Goal: Check status: Check status

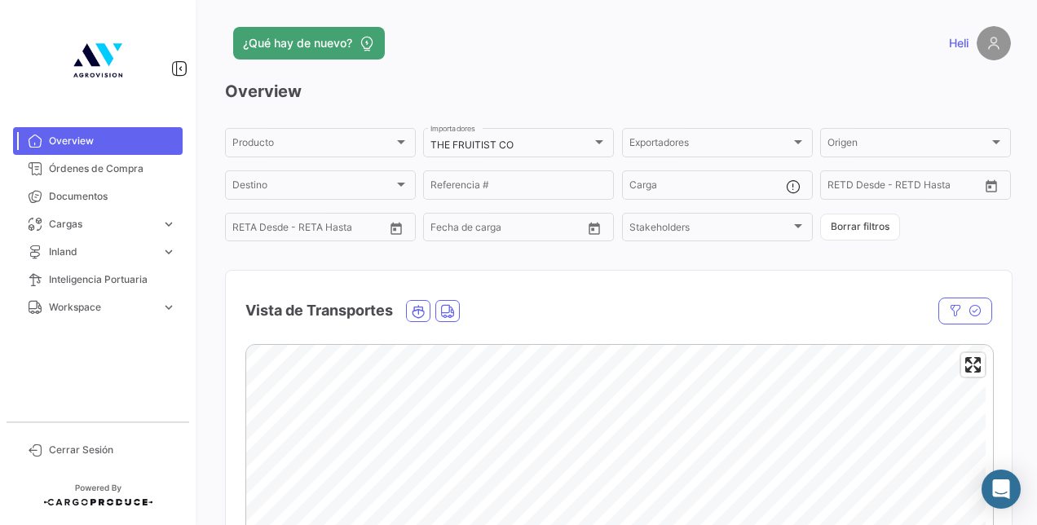
click at [851, 243] on div "Producto Producto THE FRUITIST CO Importadores Exportadores Exportadores Origen…" at bounding box center [618, 185] width 786 height 118
click at [850, 238] on button "Borrar filtros" at bounding box center [860, 227] width 80 height 27
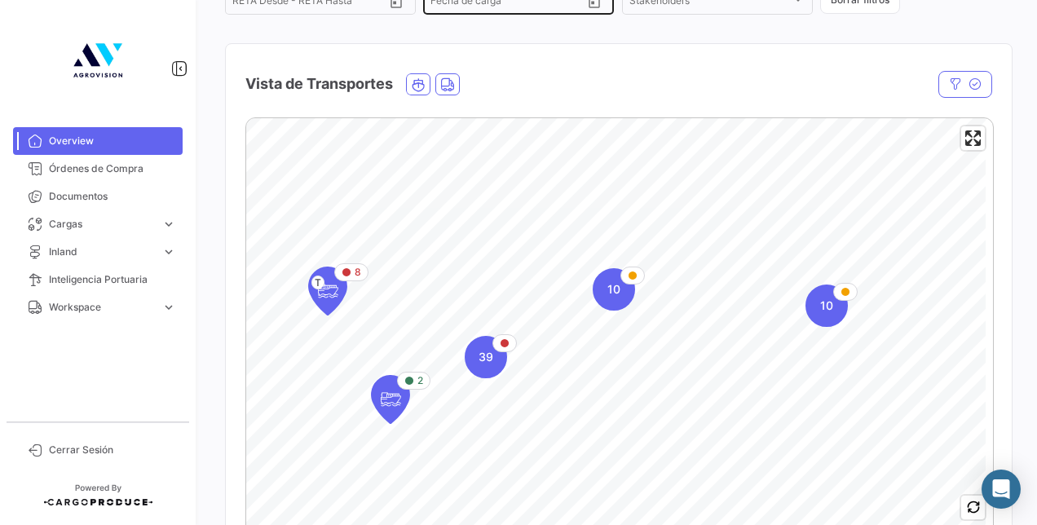
scroll to position [326, 0]
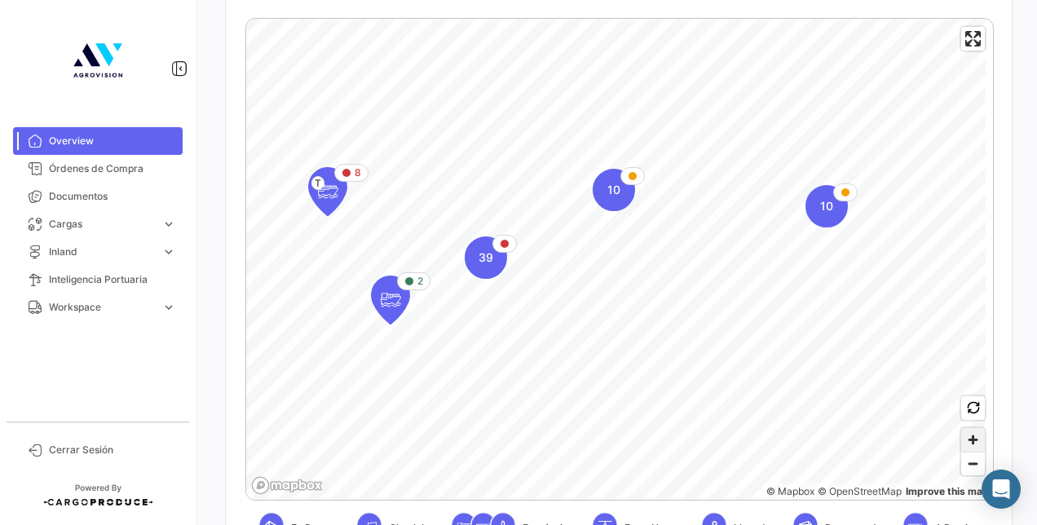
click at [961, 438] on span "Zoom in" at bounding box center [973, 440] width 24 height 24
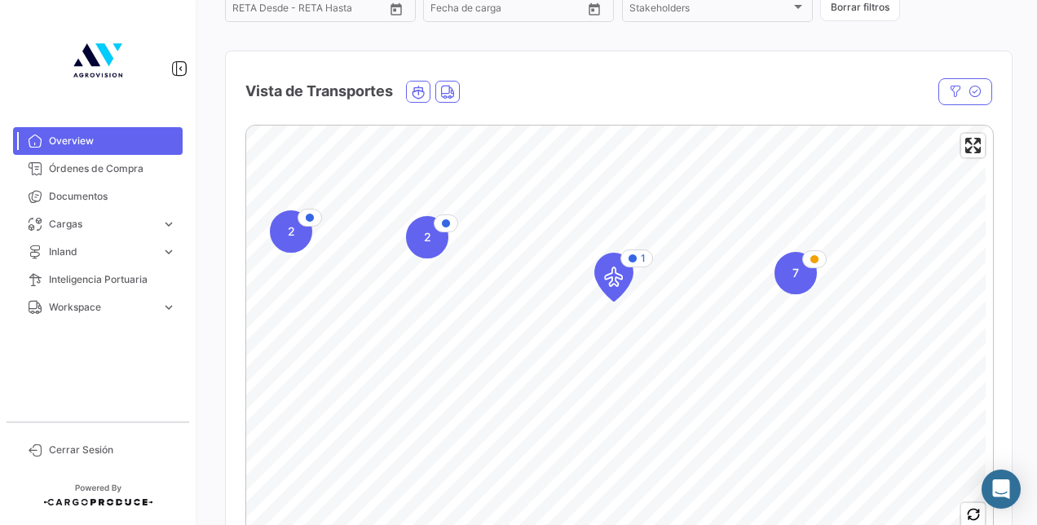
scroll to position [163, 0]
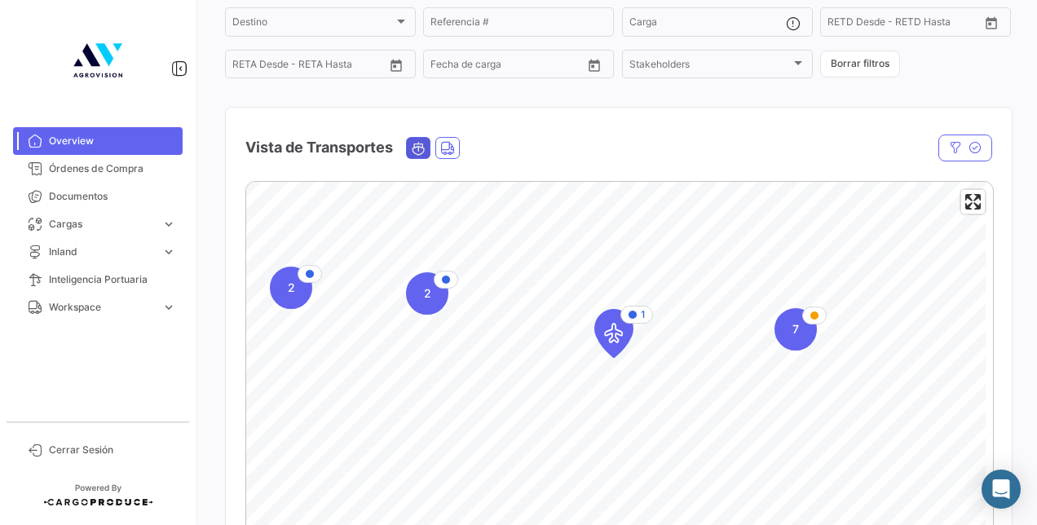
click at [412, 147] on span "Ocean" at bounding box center [418, 148] width 23 height 20
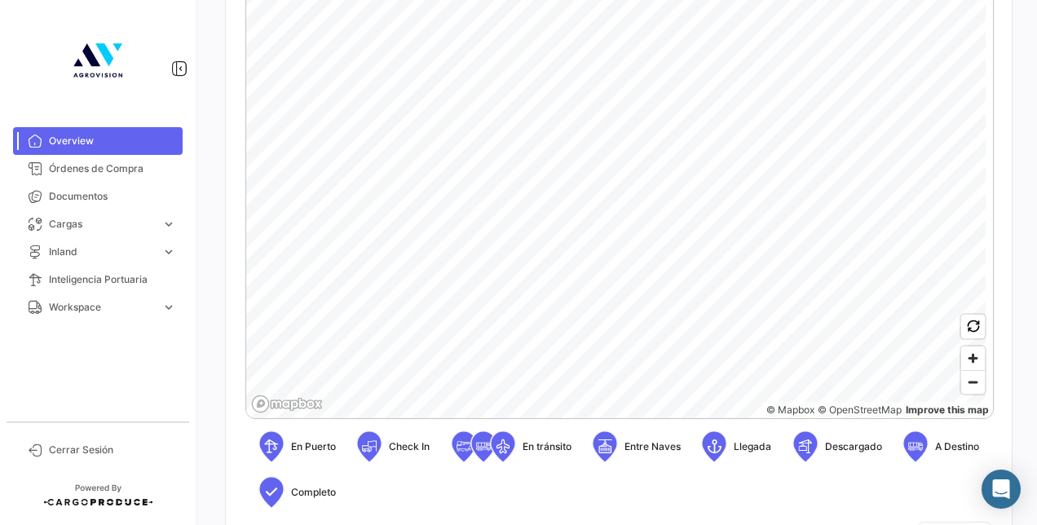
scroll to position [326, 0]
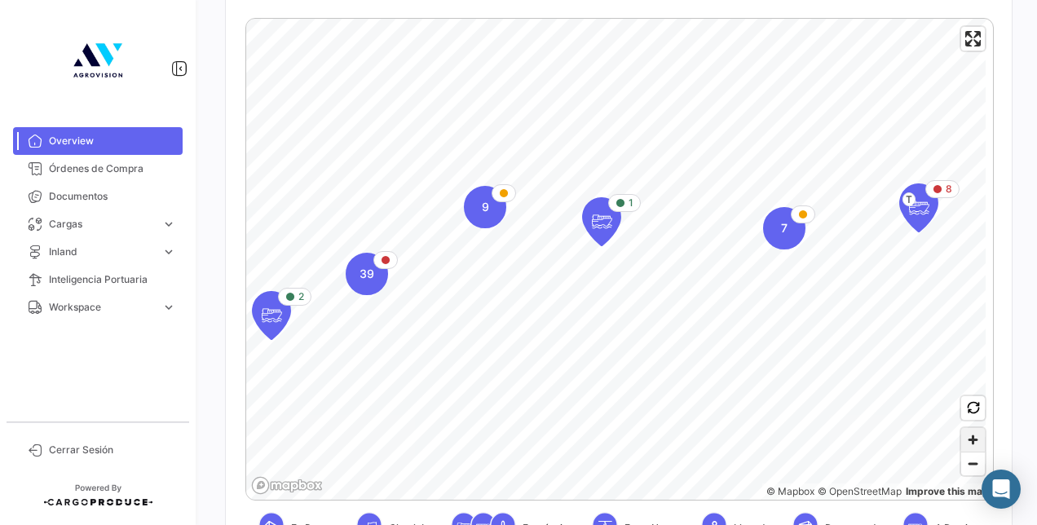
click at [965, 435] on span "Zoom in" at bounding box center [973, 440] width 24 height 24
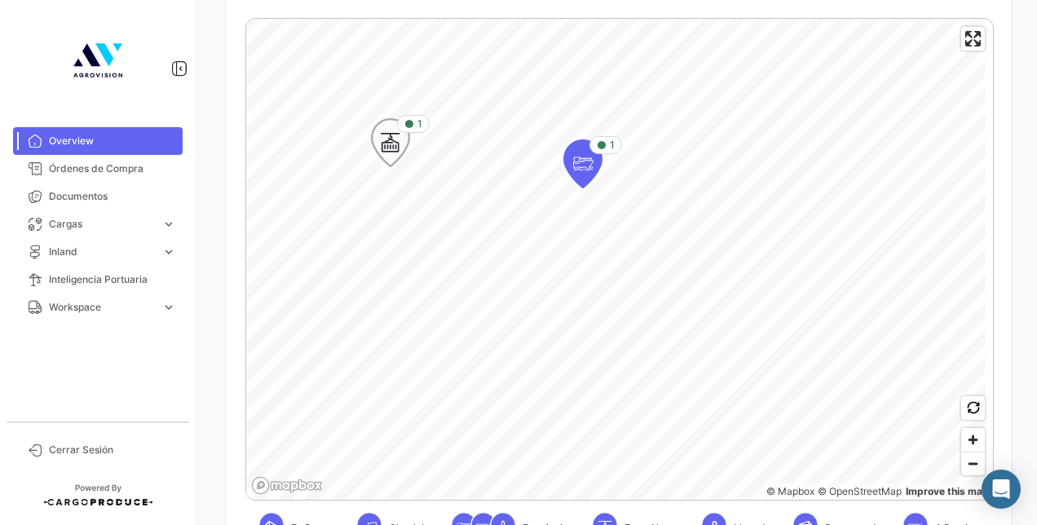
click at [401, 150] on icon "Map marker" at bounding box center [390, 143] width 23 height 34
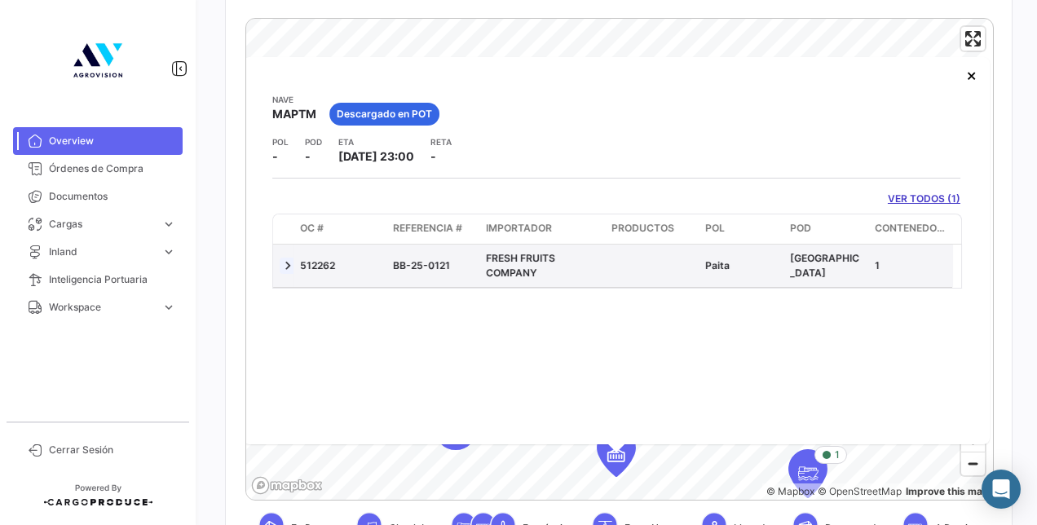
click at [292, 263] on link at bounding box center [288, 266] width 16 height 16
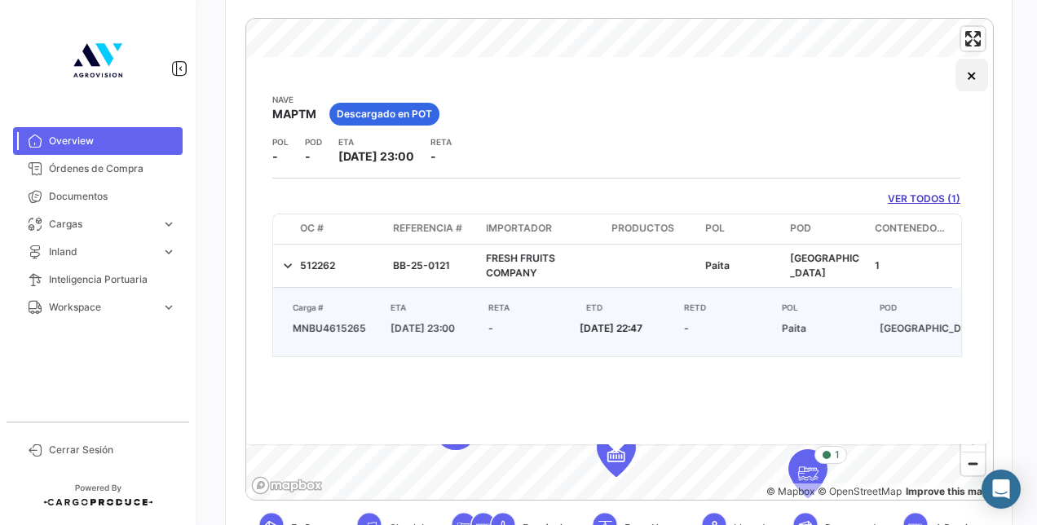
click at [961, 74] on button "×" at bounding box center [971, 75] width 33 height 33
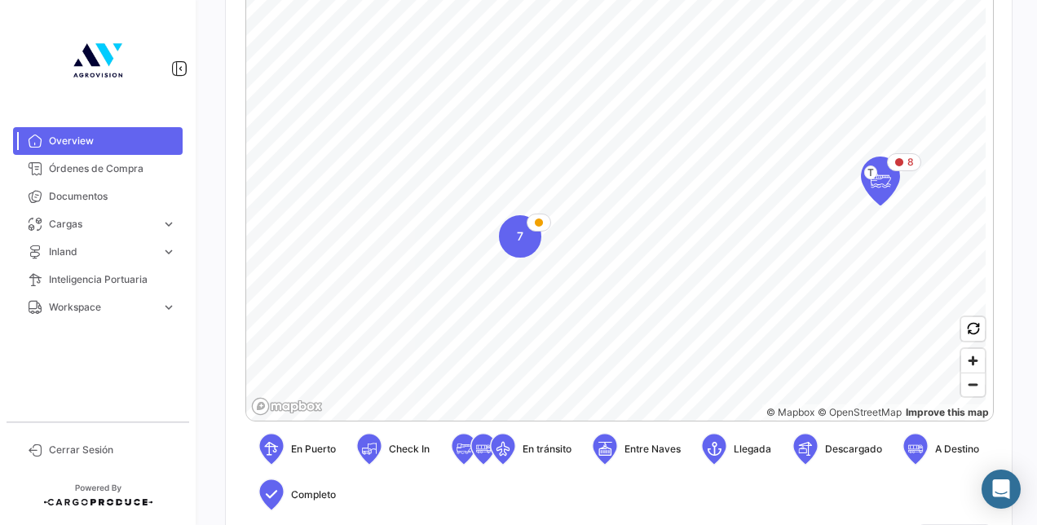
scroll to position [408, 0]
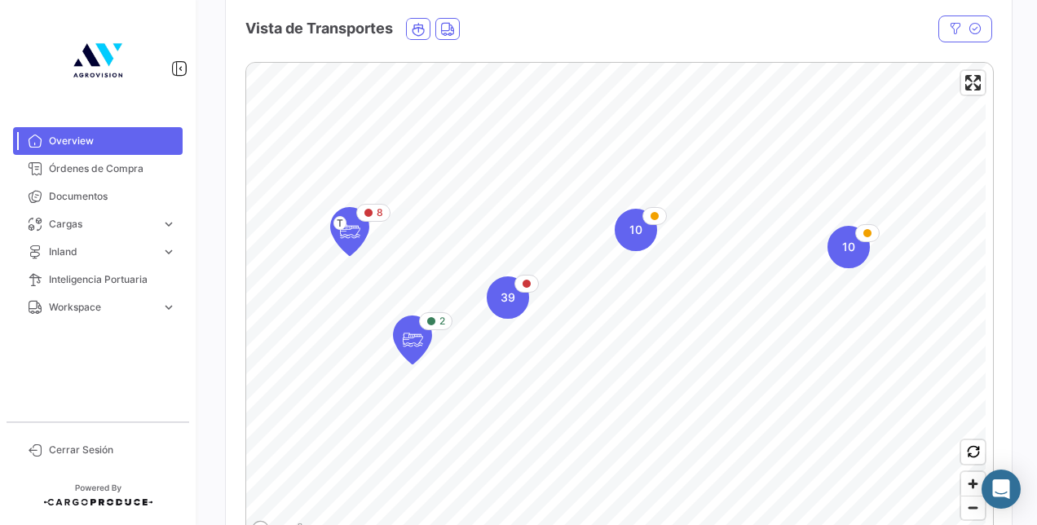
scroll to position [285, 0]
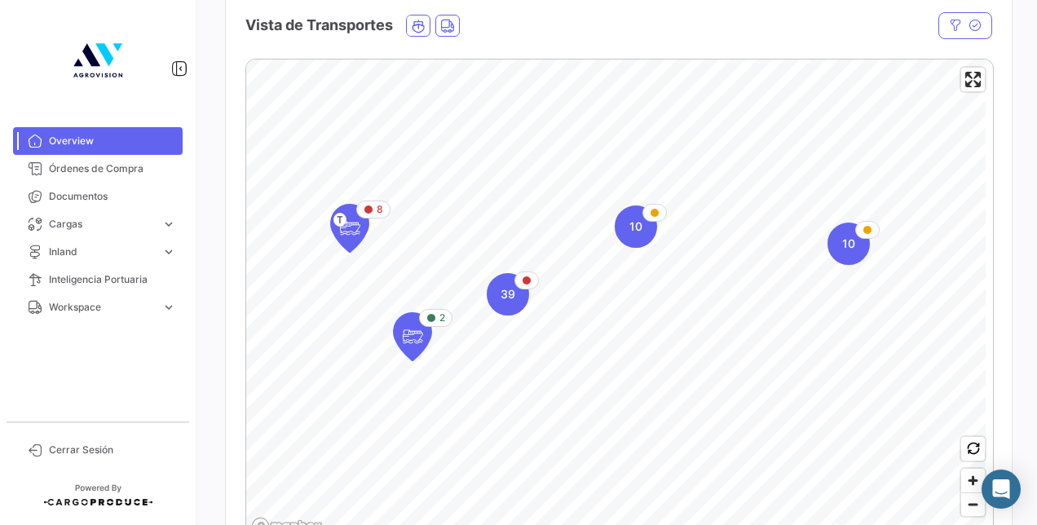
click at [728, 46] on div "Vista de Transportes" at bounding box center [506, 25] width 522 height 41
click at [352, 223] on icon "Map marker" at bounding box center [349, 228] width 23 height 34
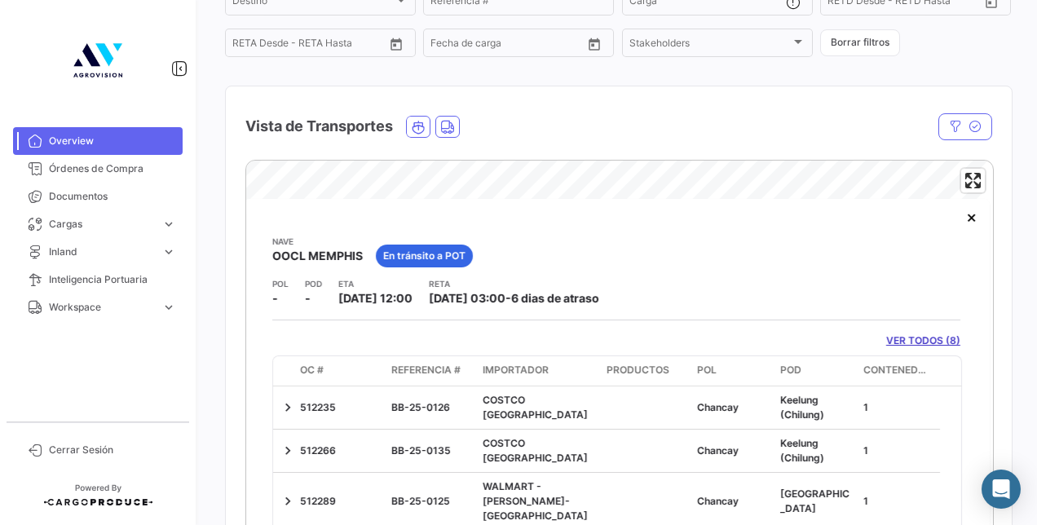
scroll to position [163, 0]
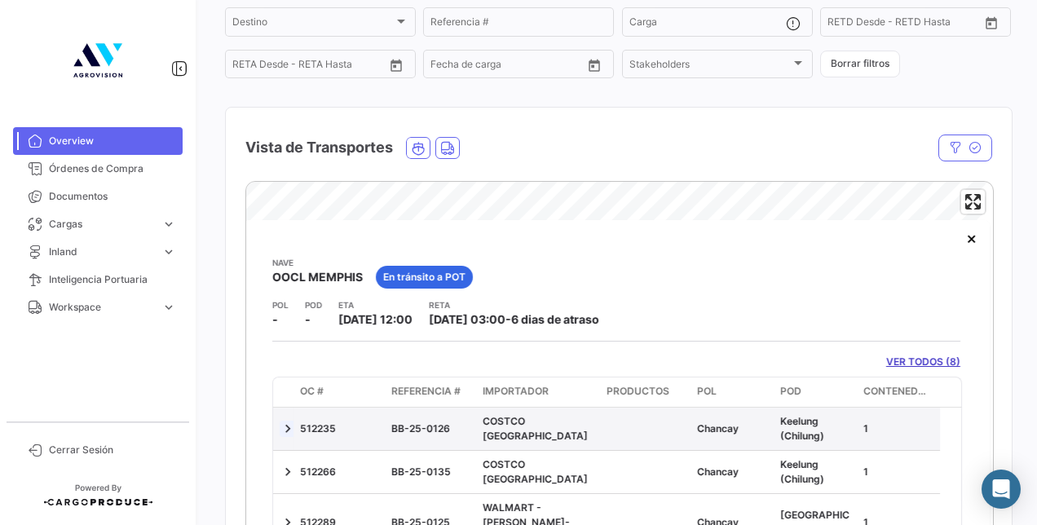
click at [293, 426] on link at bounding box center [288, 429] width 16 height 16
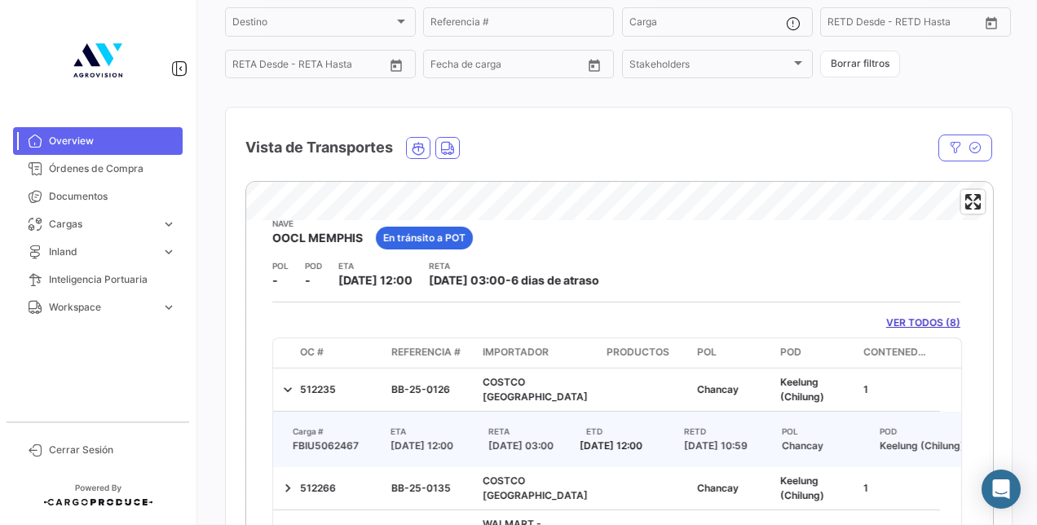
scroll to position [82, 0]
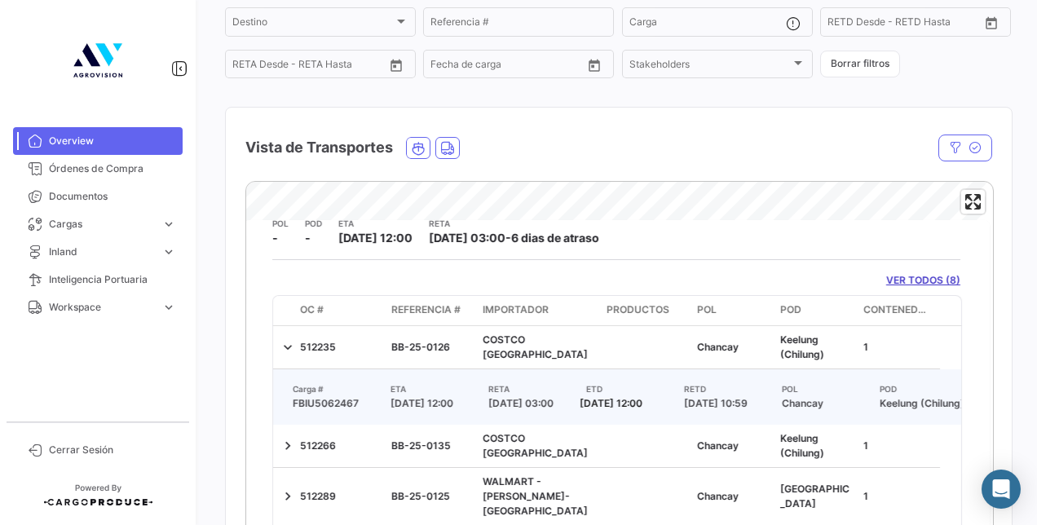
click at [921, 280] on link "VER TODOS (8)" at bounding box center [923, 280] width 74 height 15
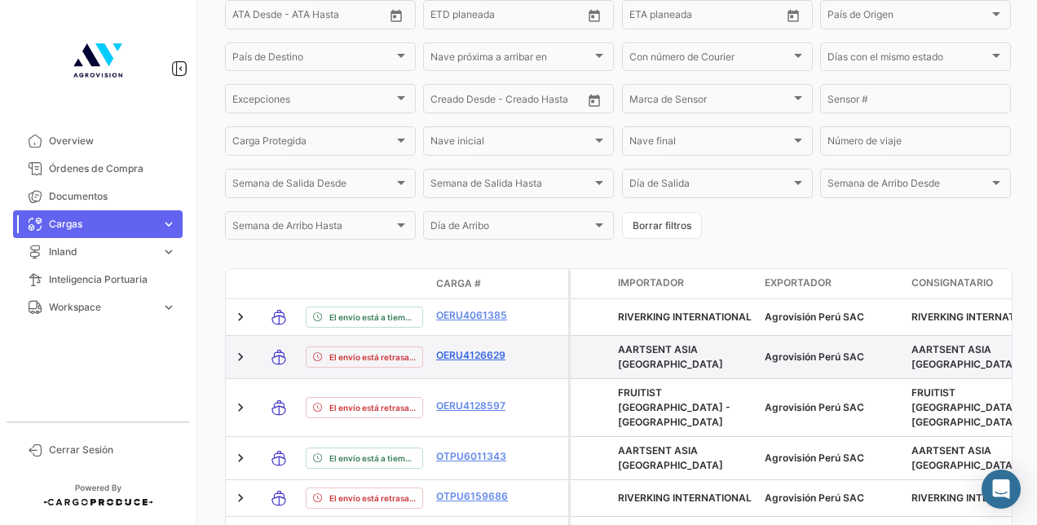
scroll to position [496, 0]
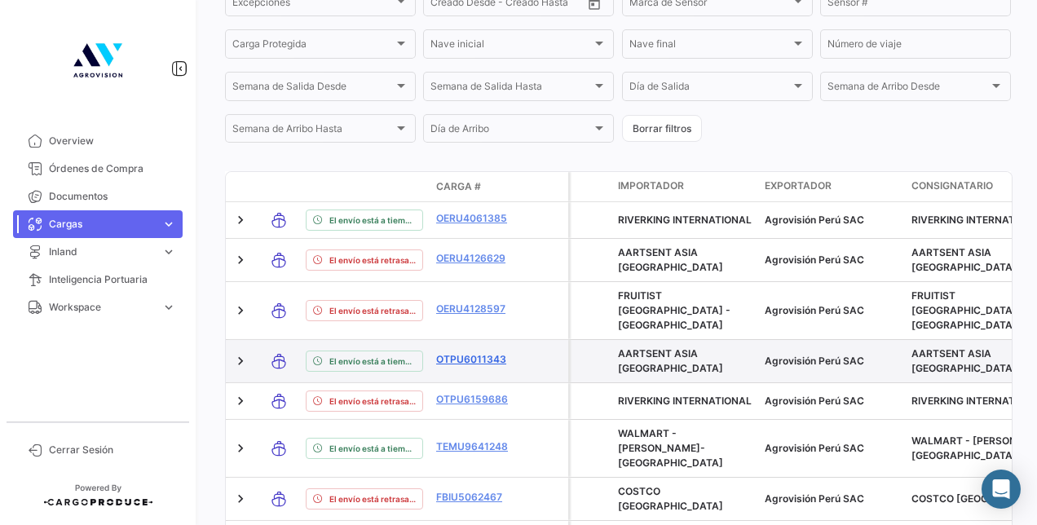
click at [474, 352] on link "OTPU6011343" at bounding box center [478, 359] width 85 height 15
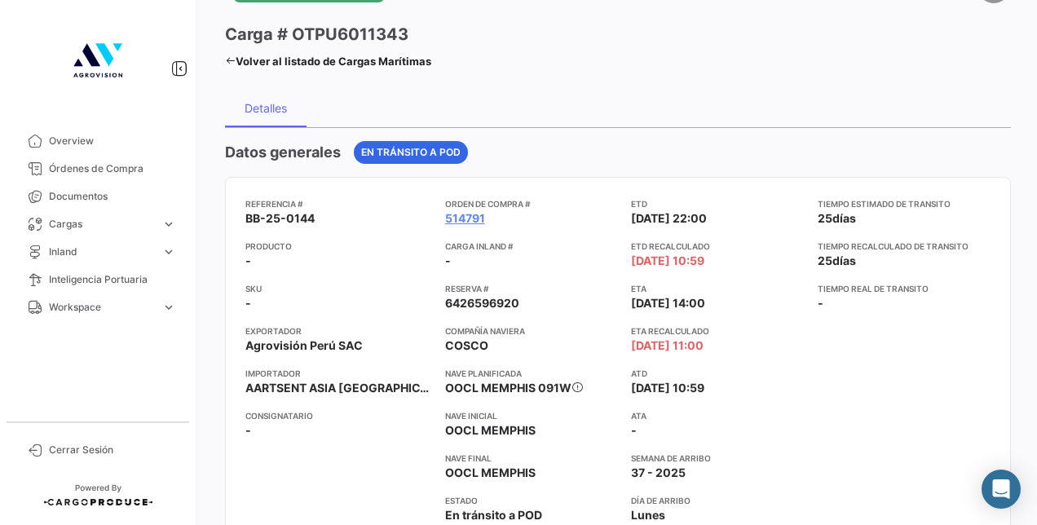
scroll to position [82, 0]
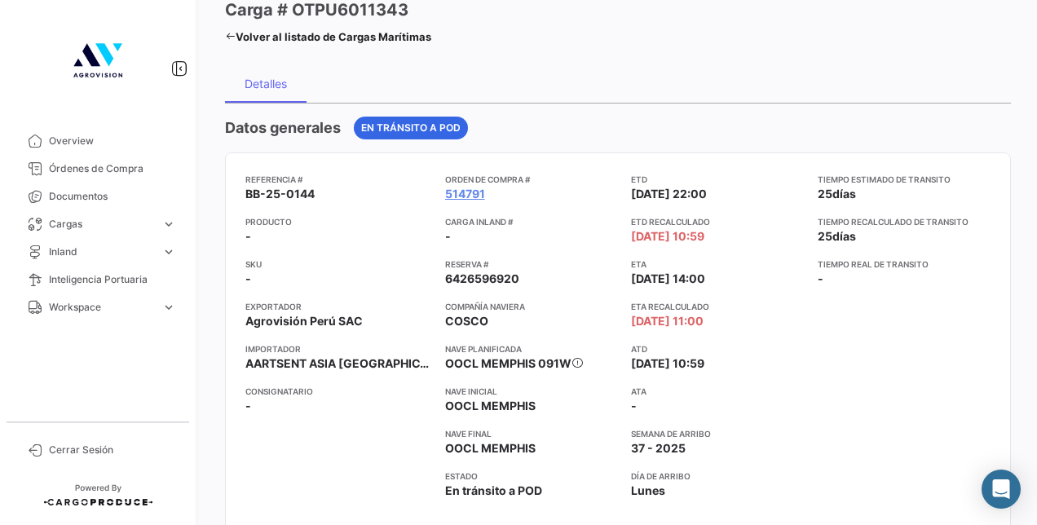
click at [73, 124] on mat-nav-list "Overview Órdenes de Compra Documentos Cargas expand_more Cargas Marítimas Carga…" at bounding box center [98, 268] width 196 height 294
click at [88, 140] on span "Overview" at bounding box center [112, 141] width 127 height 15
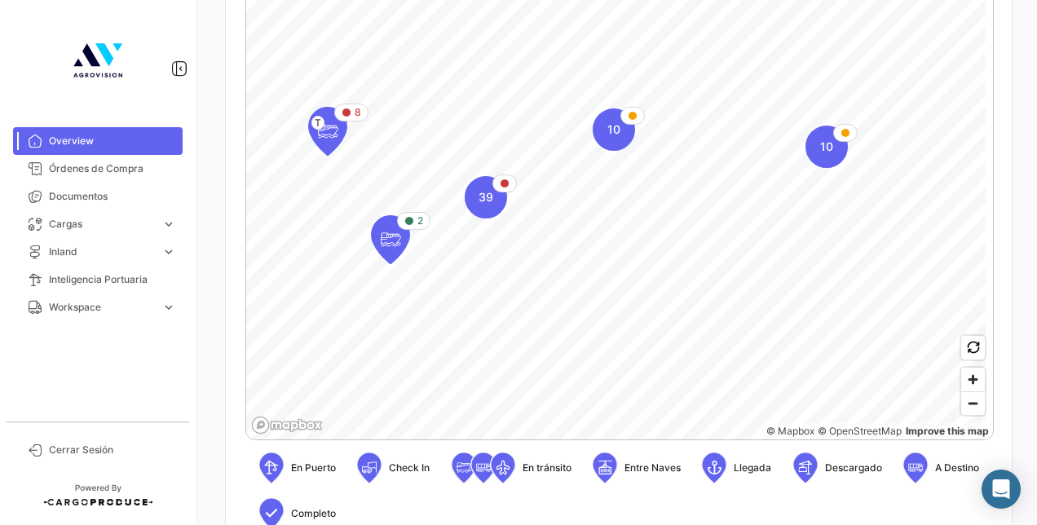
scroll to position [408, 0]
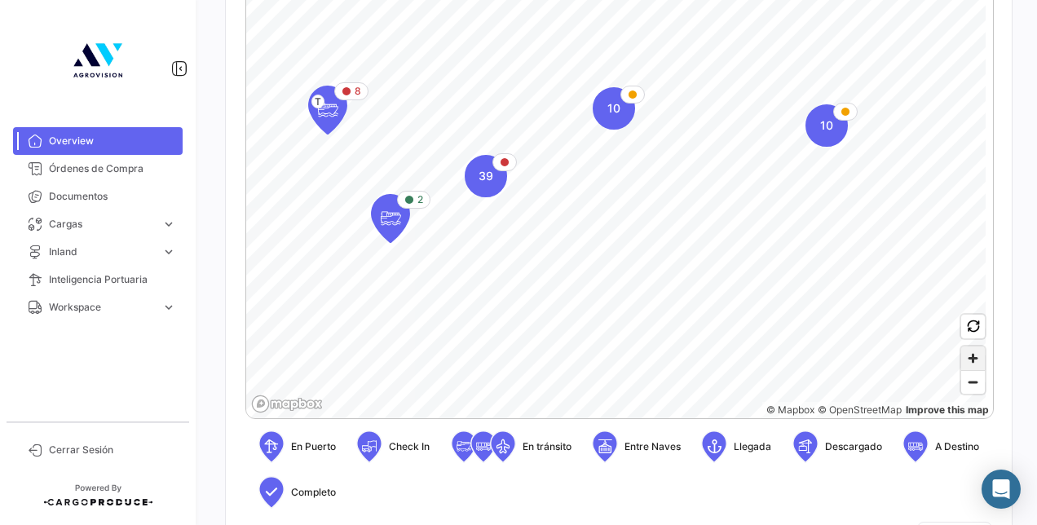
click at [969, 355] on span "Zoom in" at bounding box center [973, 358] width 24 height 24
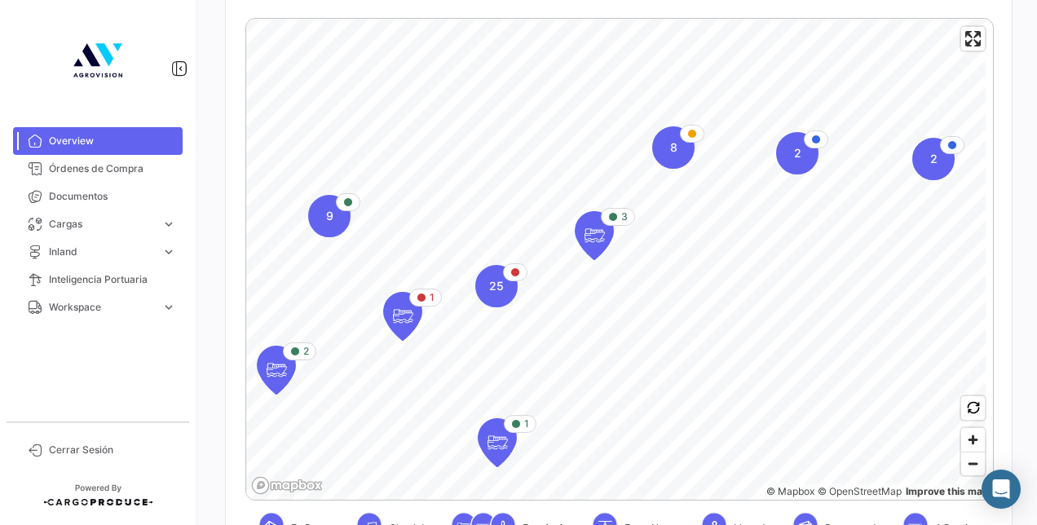
scroll to position [245, 0]
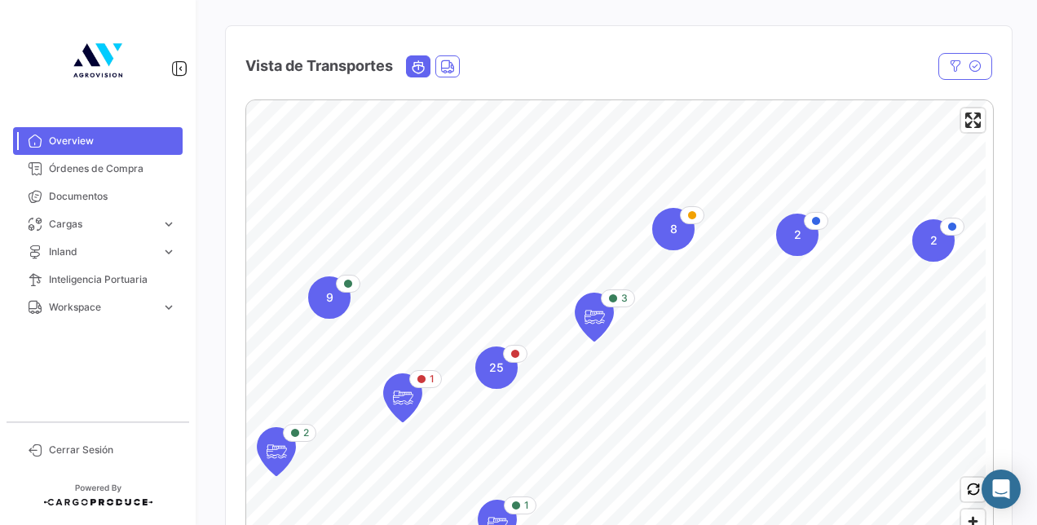
click at [414, 65] on icon "Ocean" at bounding box center [418, 67] width 15 height 15
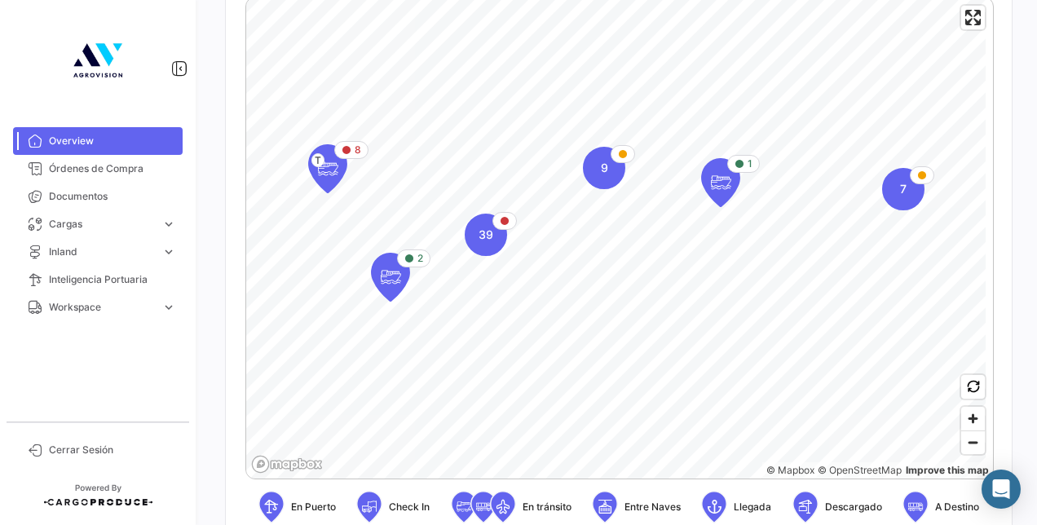
scroll to position [326, 0]
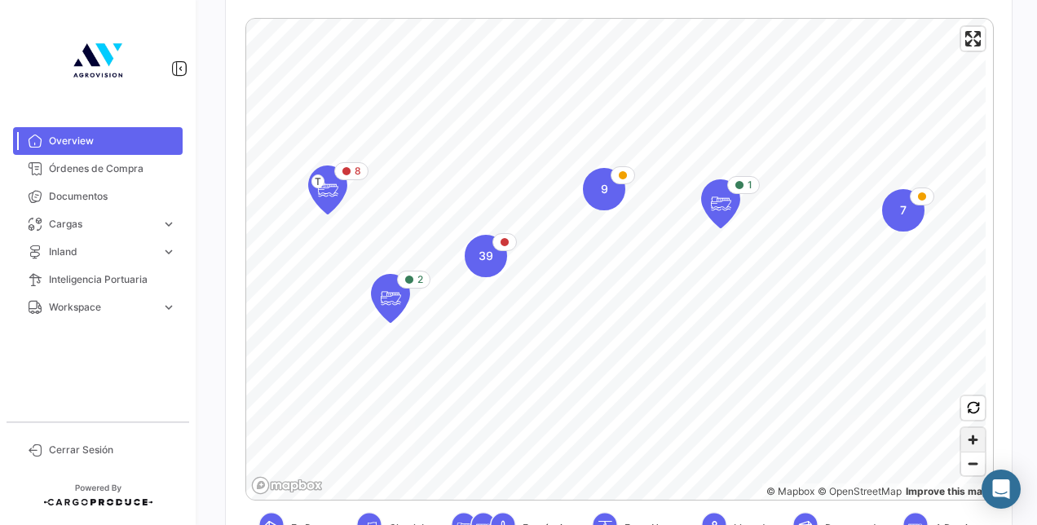
click at [961, 434] on span "Zoom in" at bounding box center [973, 440] width 24 height 24
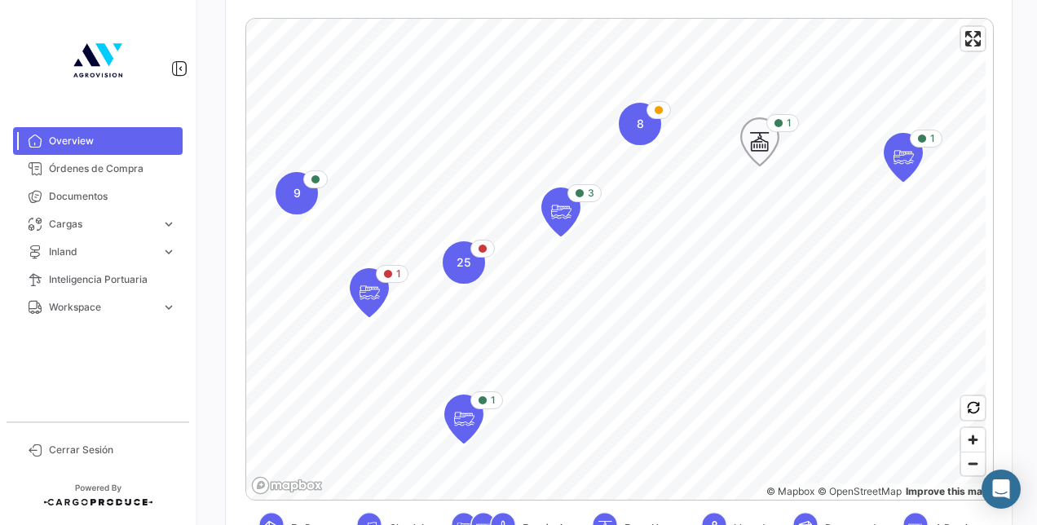
click at [756, 147] on icon "Map marker" at bounding box center [759, 142] width 23 height 34
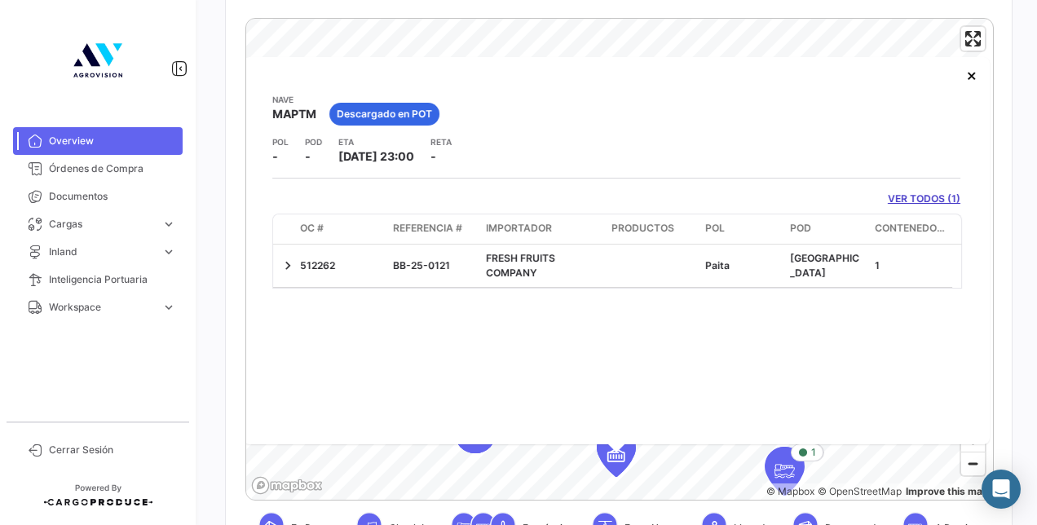
click at [903, 196] on link "VER TODOS (1)" at bounding box center [924, 199] width 73 height 15
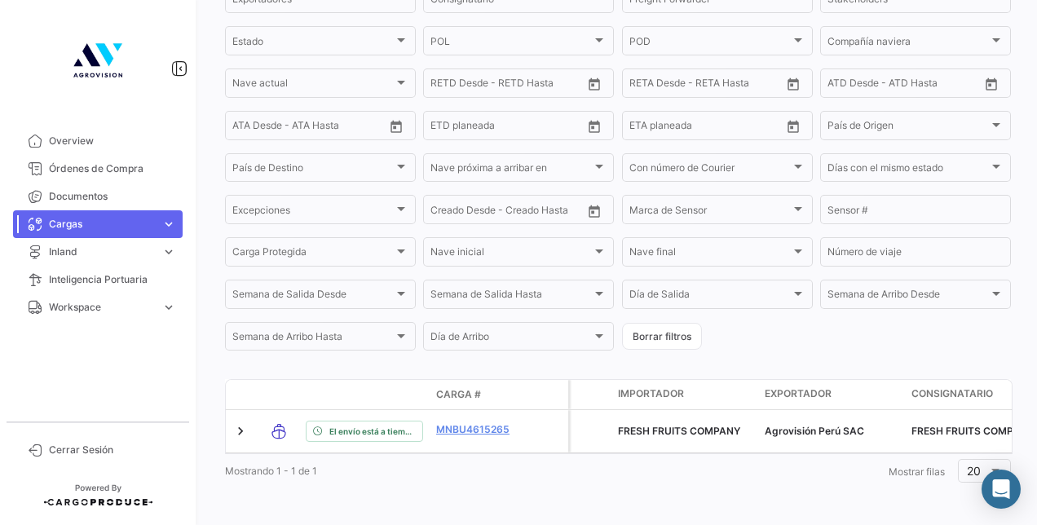
scroll to position [307, 0]
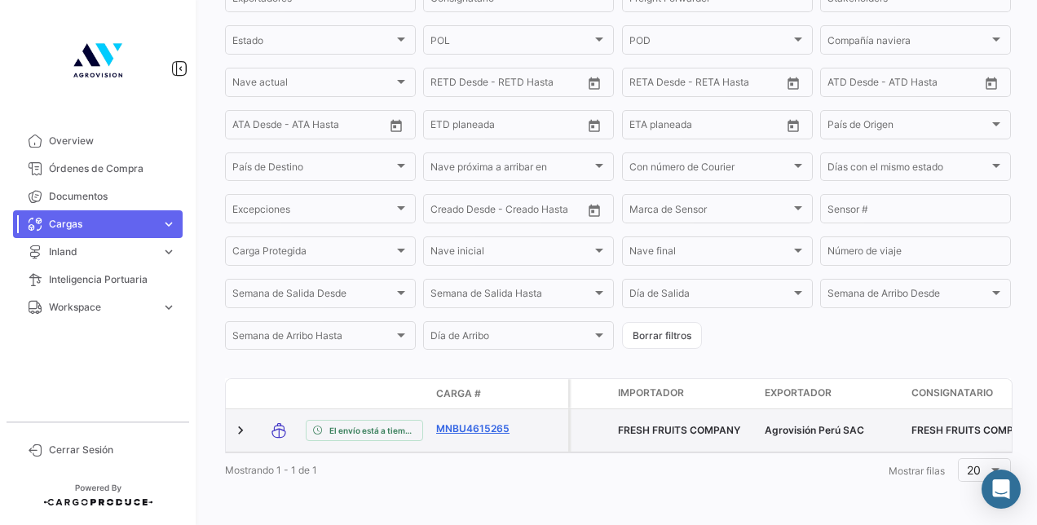
click at [465, 421] on link "MNBU4615265" at bounding box center [478, 428] width 85 height 15
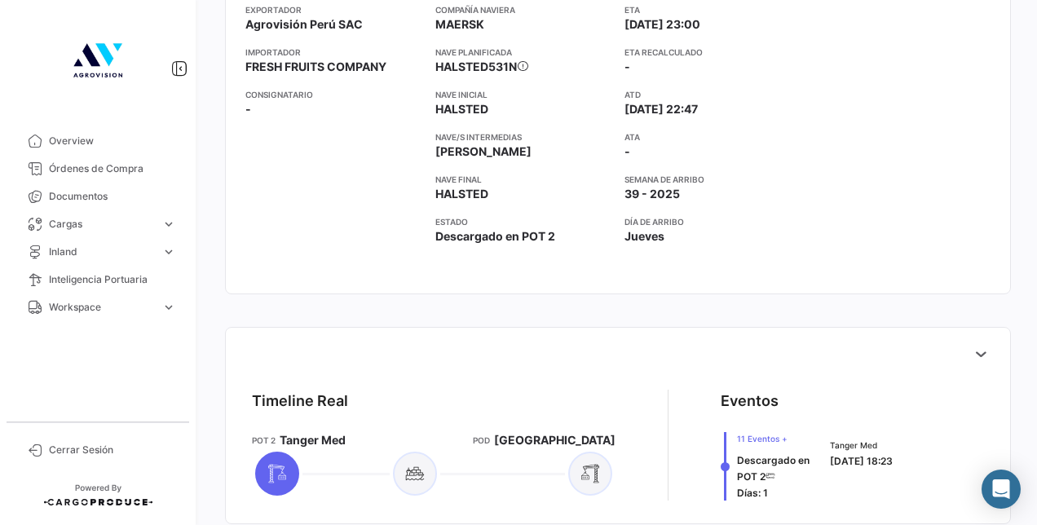
scroll to position [489, 0]
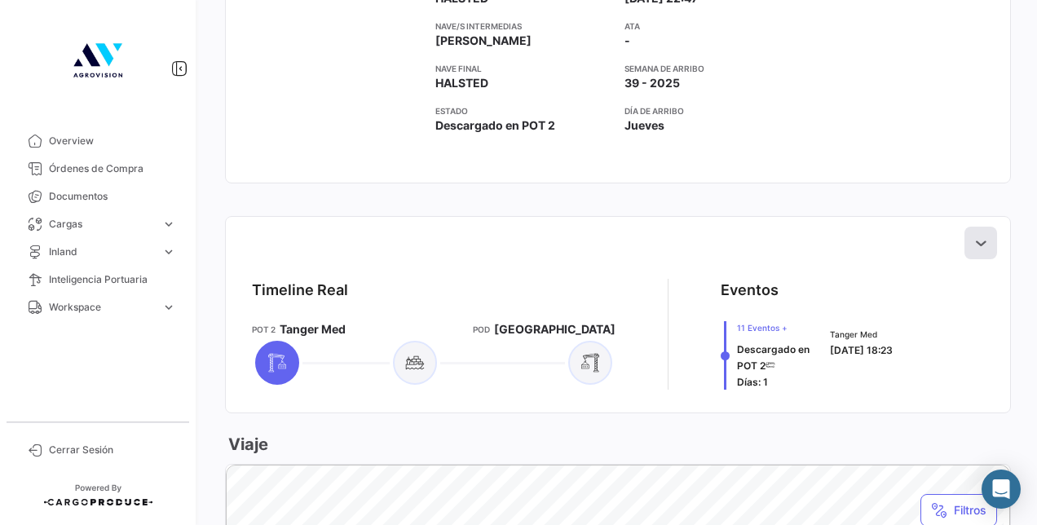
click at [976, 245] on icon at bounding box center [980, 243] width 16 height 16
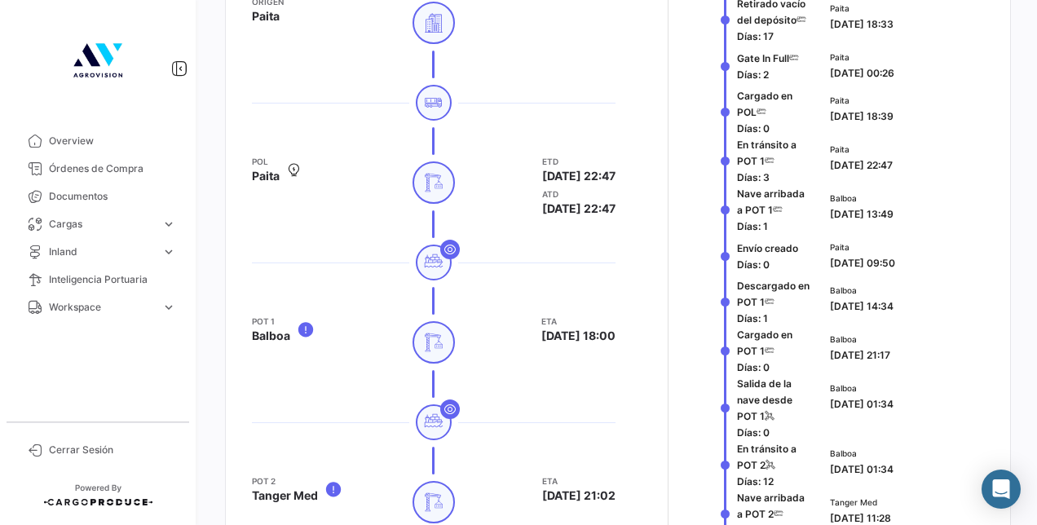
scroll to position [734, 0]
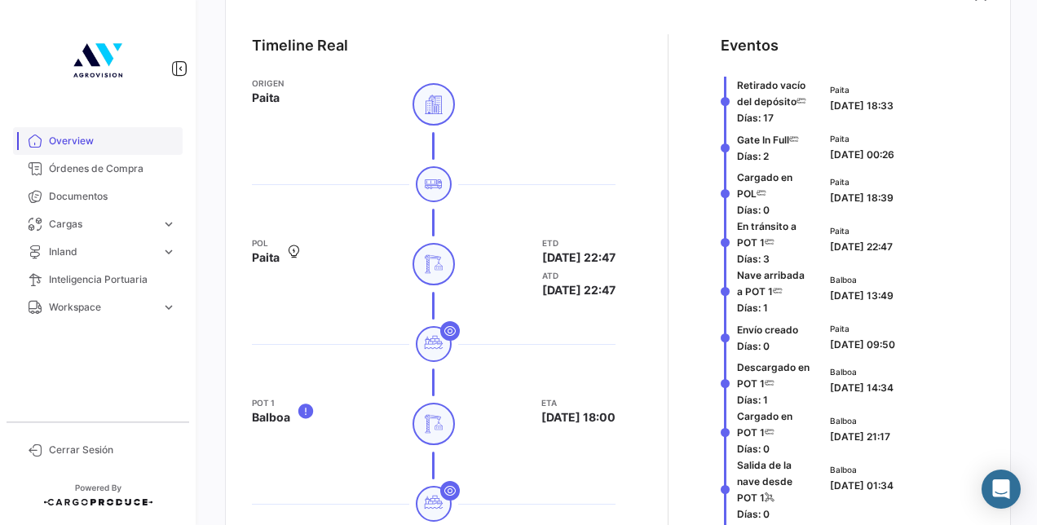
click at [88, 140] on span "Overview" at bounding box center [112, 141] width 127 height 15
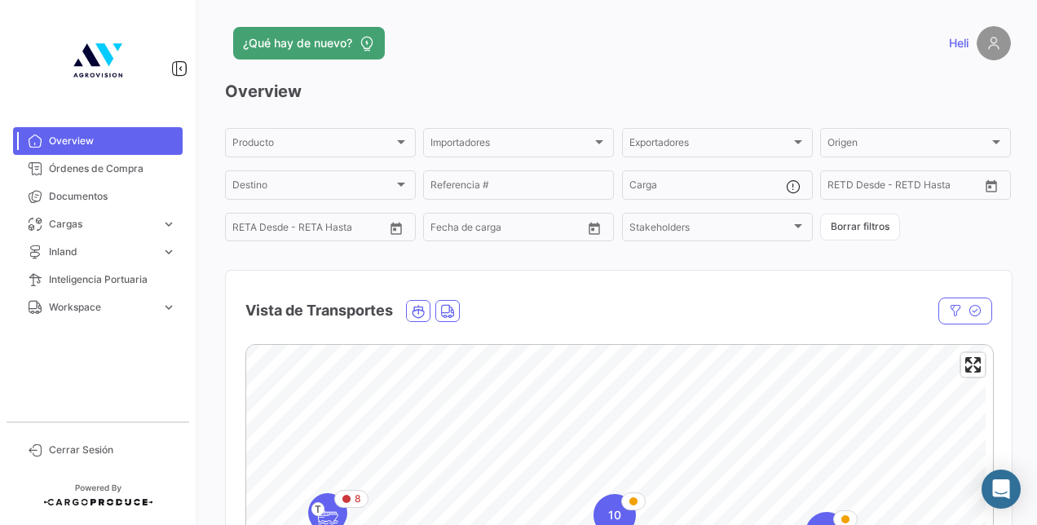
click at [990, 39] on img at bounding box center [994, 43] width 34 height 34
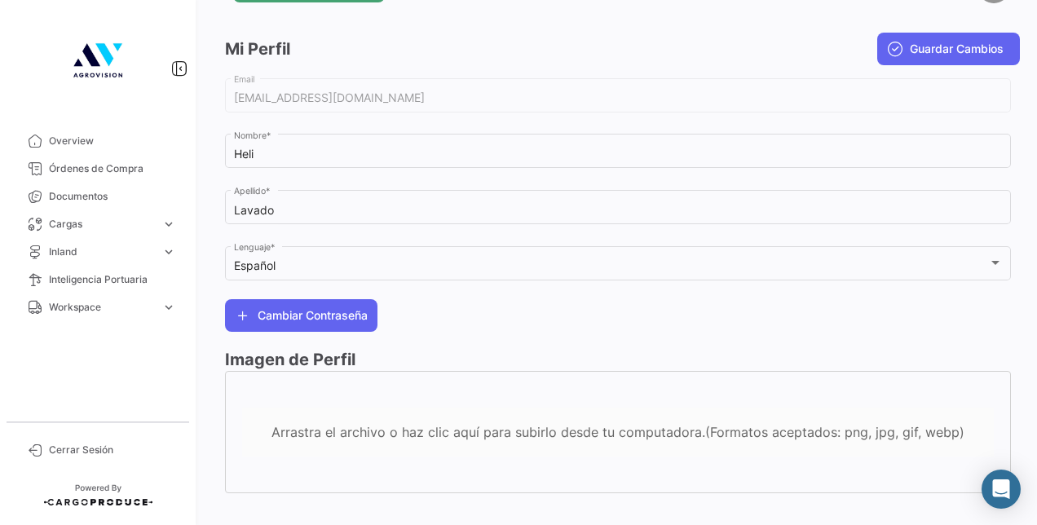
scroll to position [80, 0]
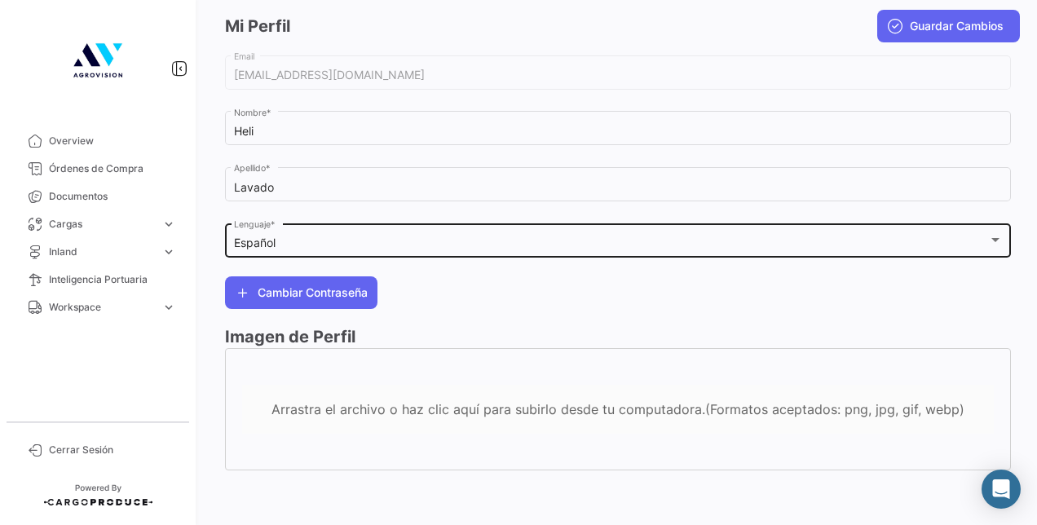
click at [450, 227] on div "Español Lenguaje *" at bounding box center [618, 238] width 769 height 37
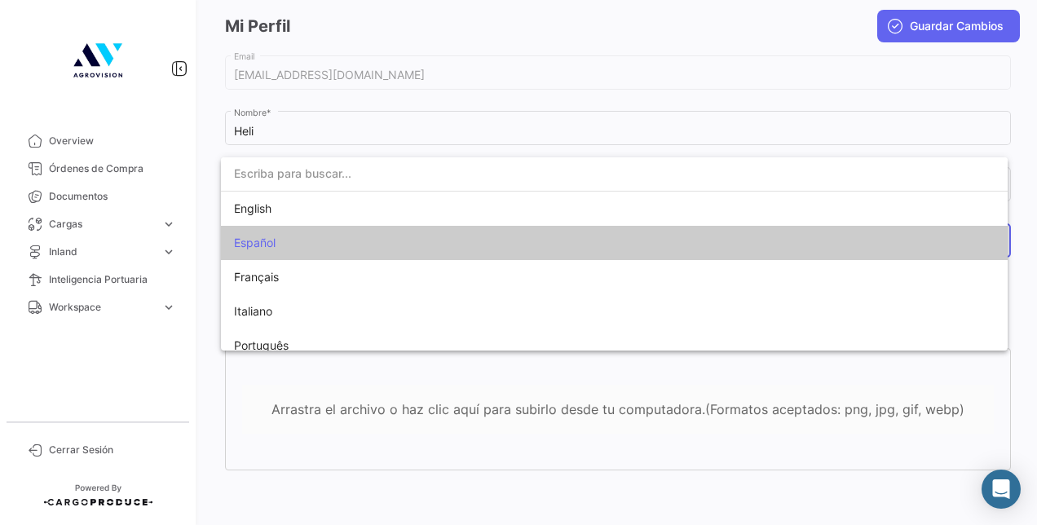
scroll to position [11, 0]
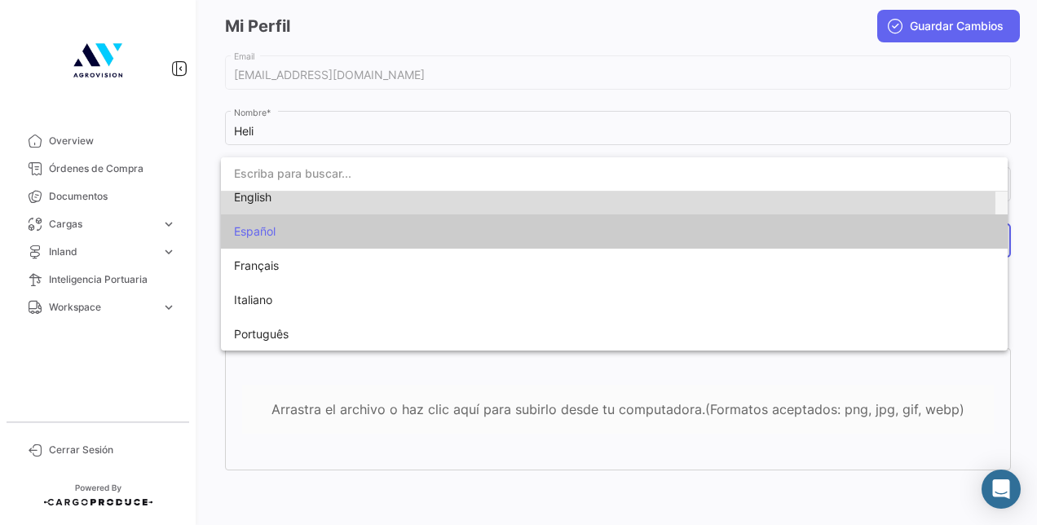
click at [324, 201] on span "English" at bounding box center [348, 197] width 228 height 34
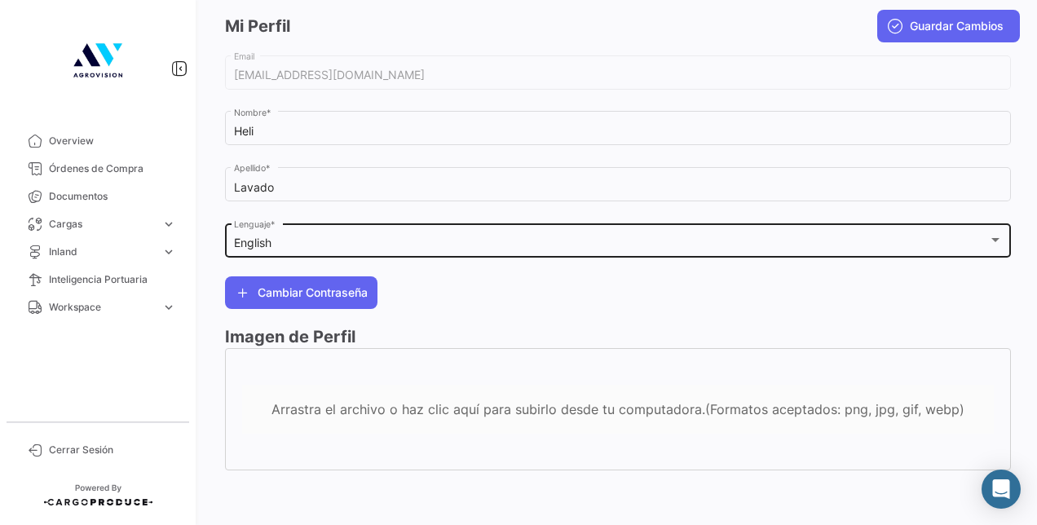
drag, startPoint x: 271, startPoint y: 287, endPoint x: 266, endPoint y: 253, distance: 34.7
click at [266, 253] on div "[EMAIL_ADDRESS][DOMAIN_NAME] Email Heli Nombre * Lavado Apellido * English Leng…" at bounding box center [618, 269] width 786 height 434
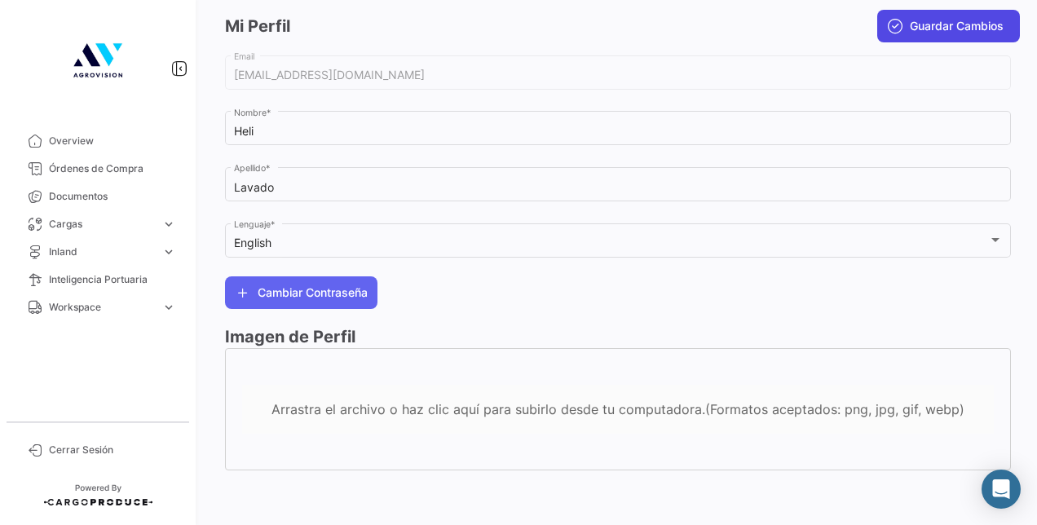
click at [895, 29] on button "Guardar Cambios" at bounding box center [948, 26] width 143 height 33
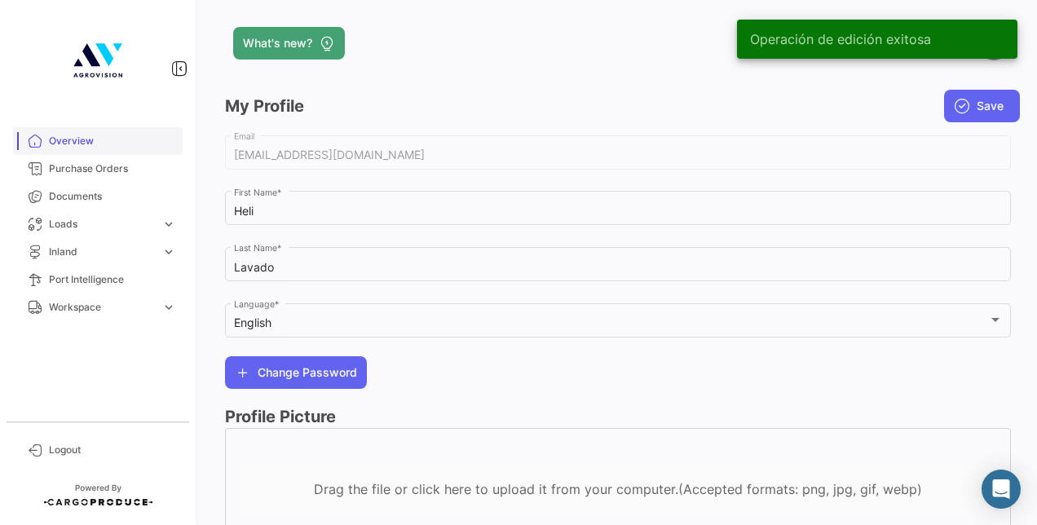
click at [124, 151] on link "Overview" at bounding box center [98, 141] width 170 height 28
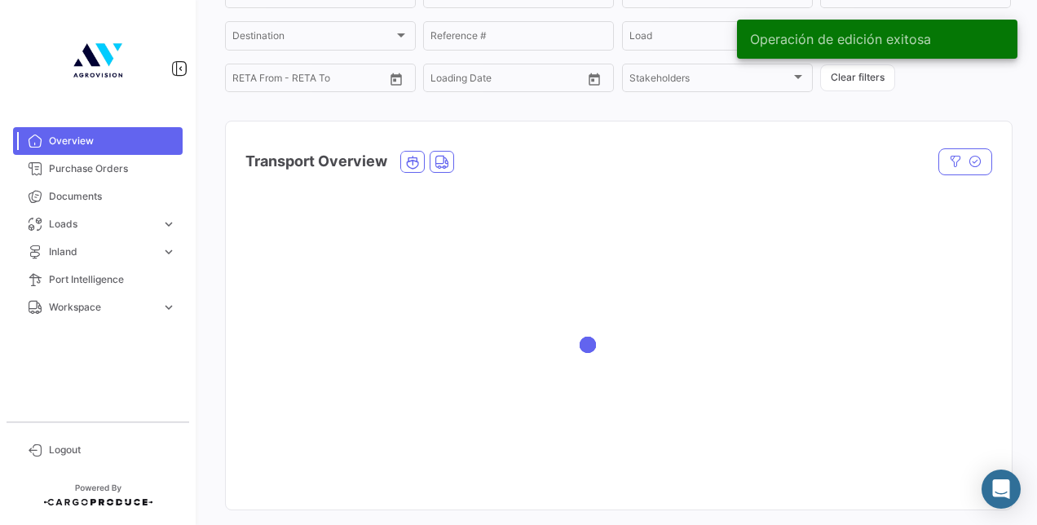
scroll to position [163, 0]
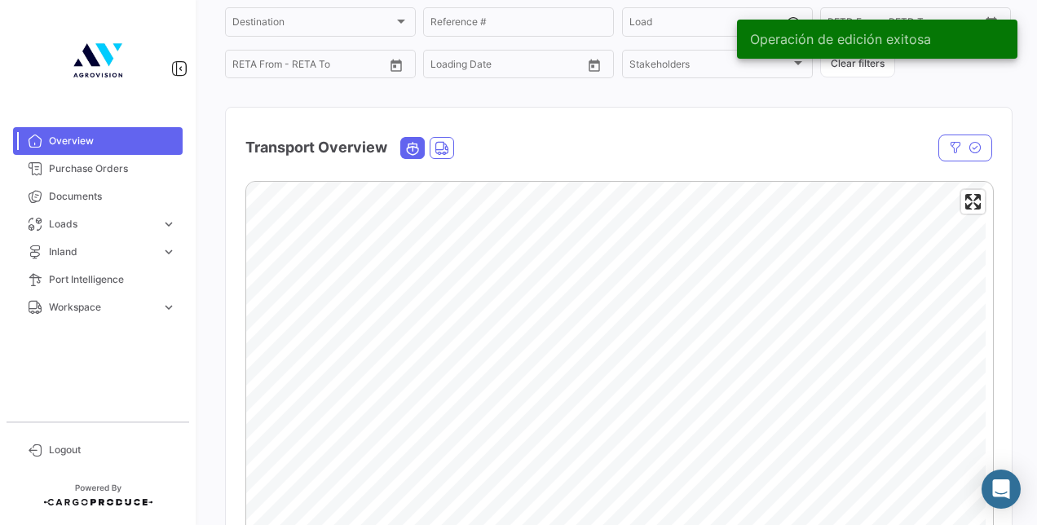
click at [416, 148] on icon "Ocean" at bounding box center [412, 148] width 15 height 15
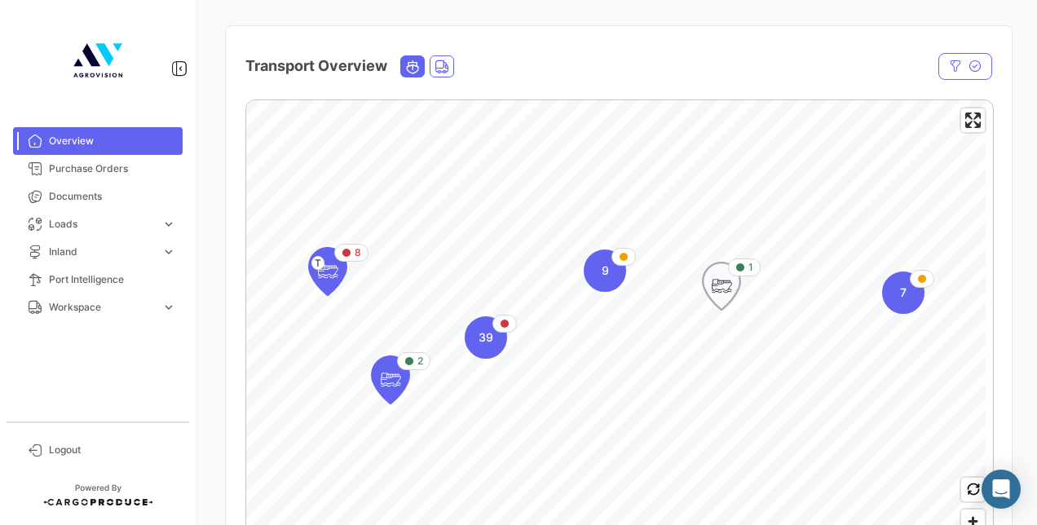
scroll to position [326, 0]
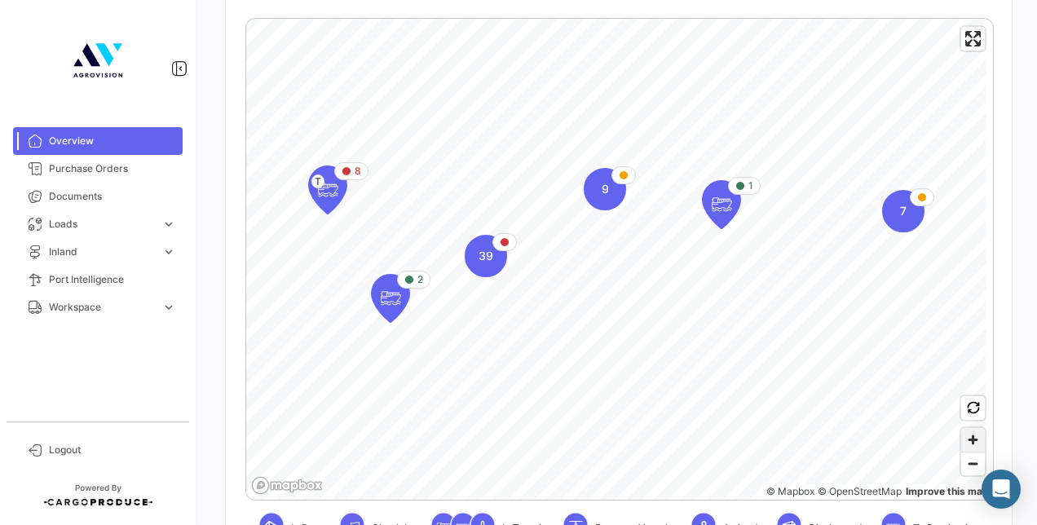
click at [969, 441] on span "Zoom in" at bounding box center [973, 440] width 24 height 24
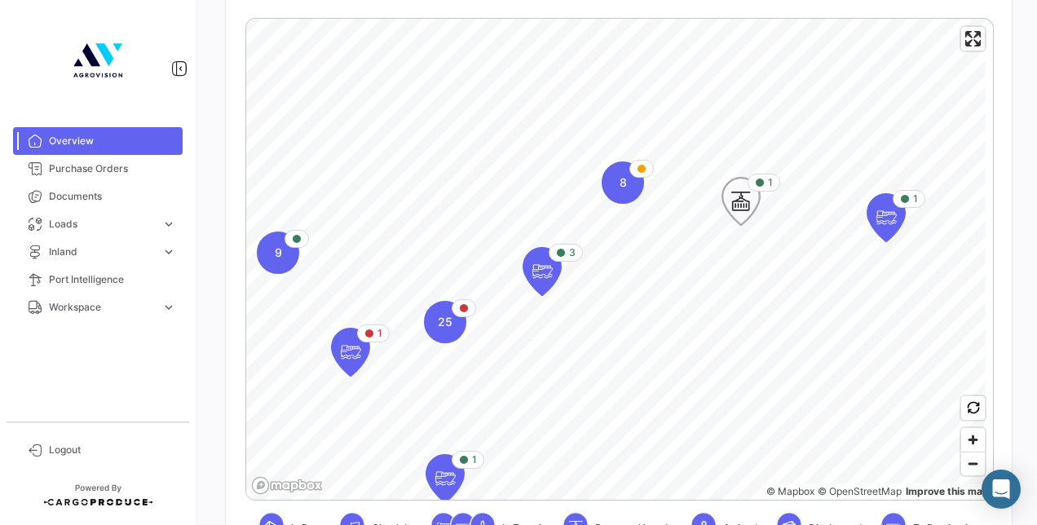
click at [738, 202] on icon "Map marker" at bounding box center [741, 201] width 23 height 34
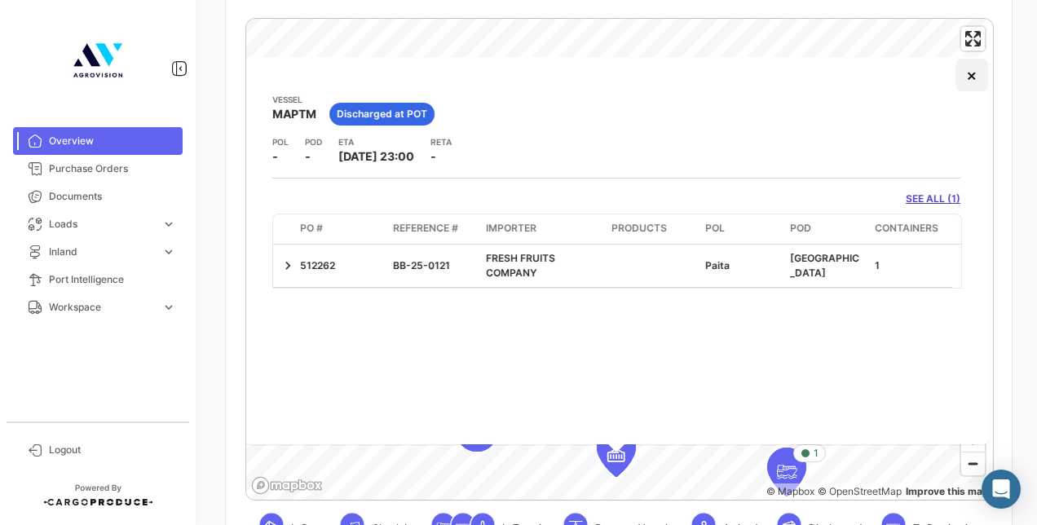
click at [965, 73] on button "×" at bounding box center [971, 75] width 33 height 33
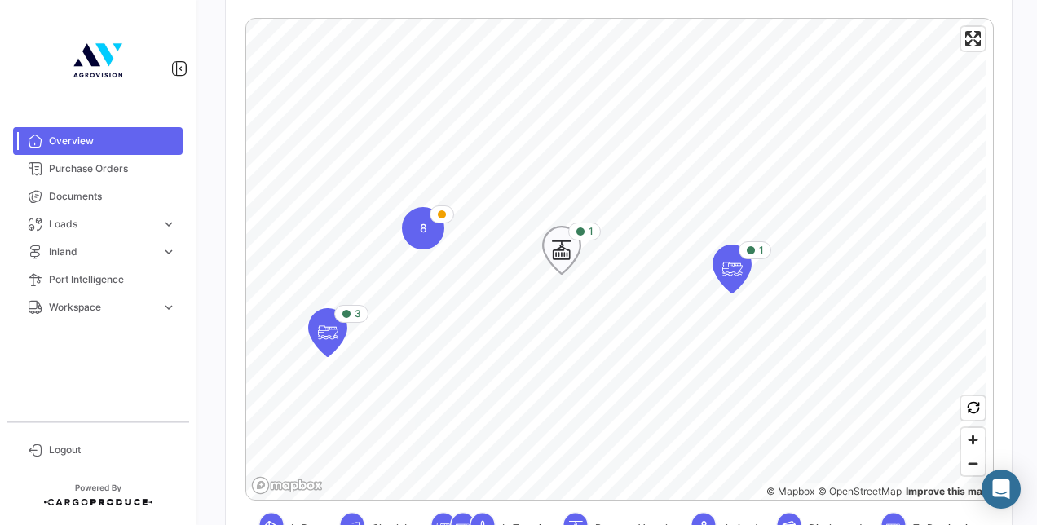
click at [558, 258] on icon "Map marker" at bounding box center [561, 250] width 23 height 34
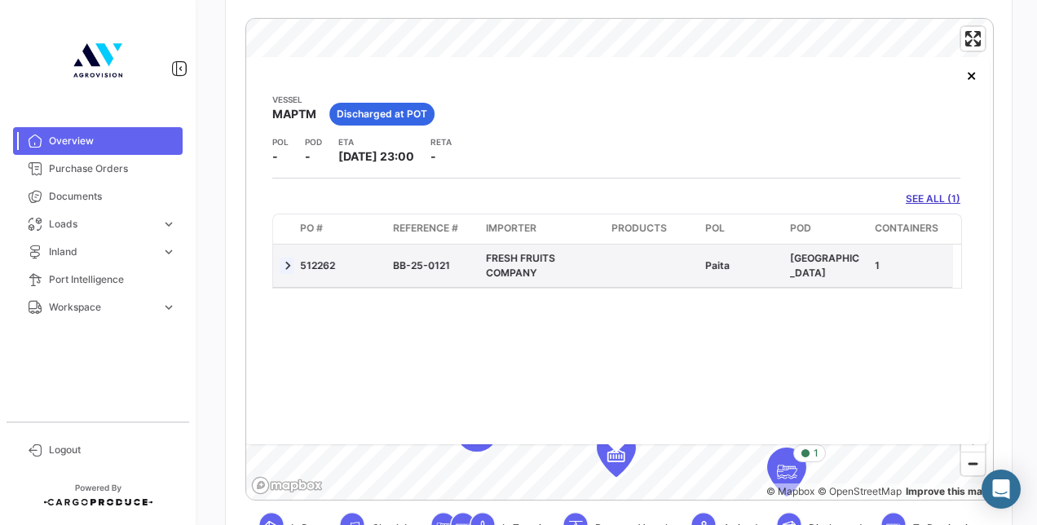
click at [293, 264] on link at bounding box center [288, 266] width 16 height 16
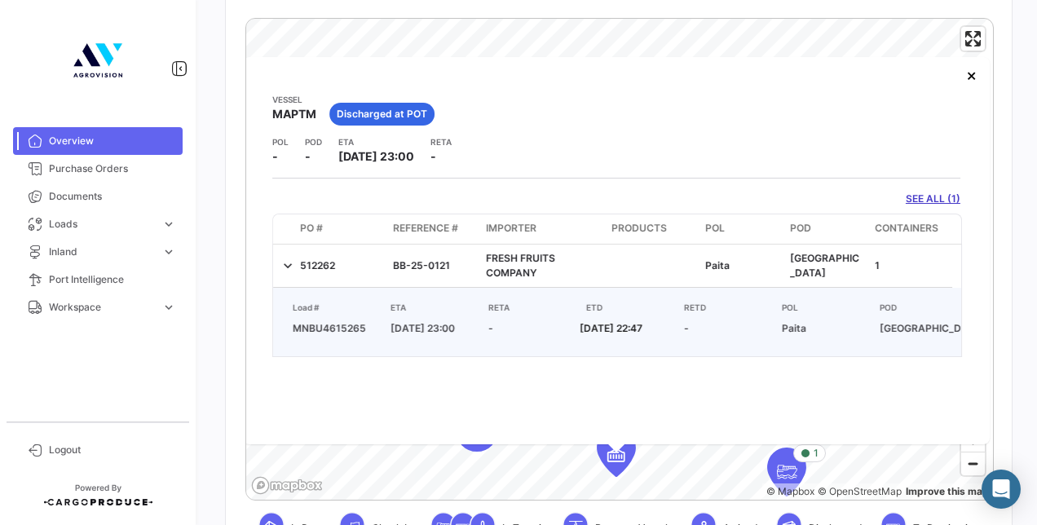
click at [906, 195] on link "SEE ALL (1)" at bounding box center [933, 199] width 55 height 15
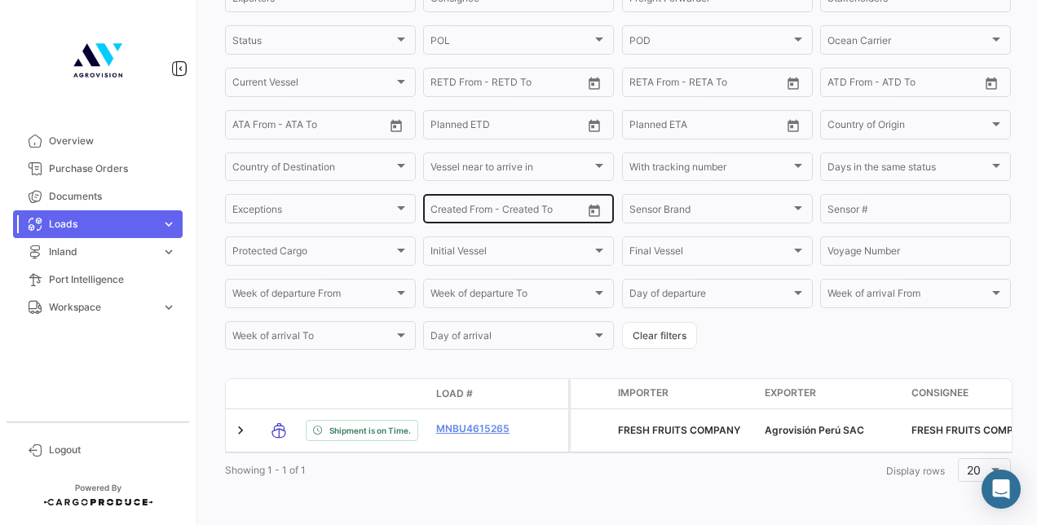
scroll to position [267, 0]
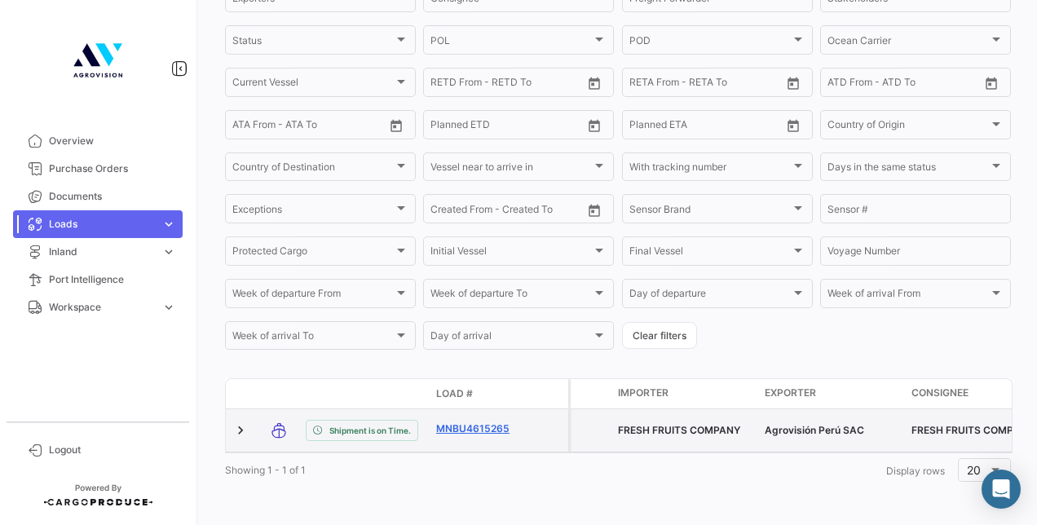
click at [471, 421] on link "MNBU4615265" at bounding box center [478, 428] width 85 height 15
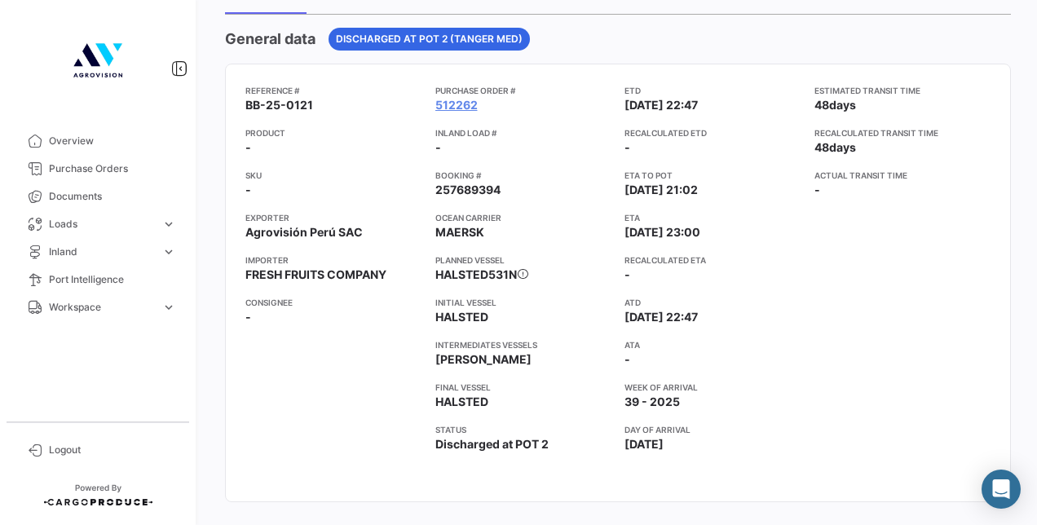
scroll to position [163, 0]
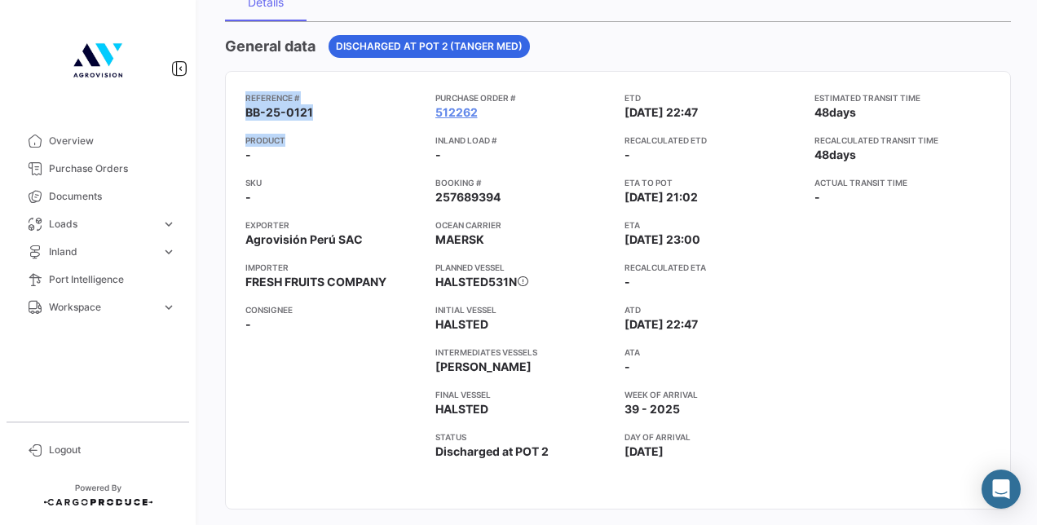
drag, startPoint x: 246, startPoint y: 99, endPoint x: 347, endPoint y: 120, distance: 103.3
click at [347, 120] on div "Reference # BB-25-0121 Product - SKU - Exporter Agrovisión [GEOGRAPHIC_DATA] SA…" at bounding box center [333, 290] width 177 height 398
drag, startPoint x: 347, startPoint y: 120, endPoint x: 329, endPoint y: 109, distance: 20.8
click at [329, 109] on app-card-info-value "BB-25-0121" at bounding box center [333, 112] width 177 height 16
click at [505, 110] on app-card-info-value "512262" at bounding box center [523, 112] width 177 height 16
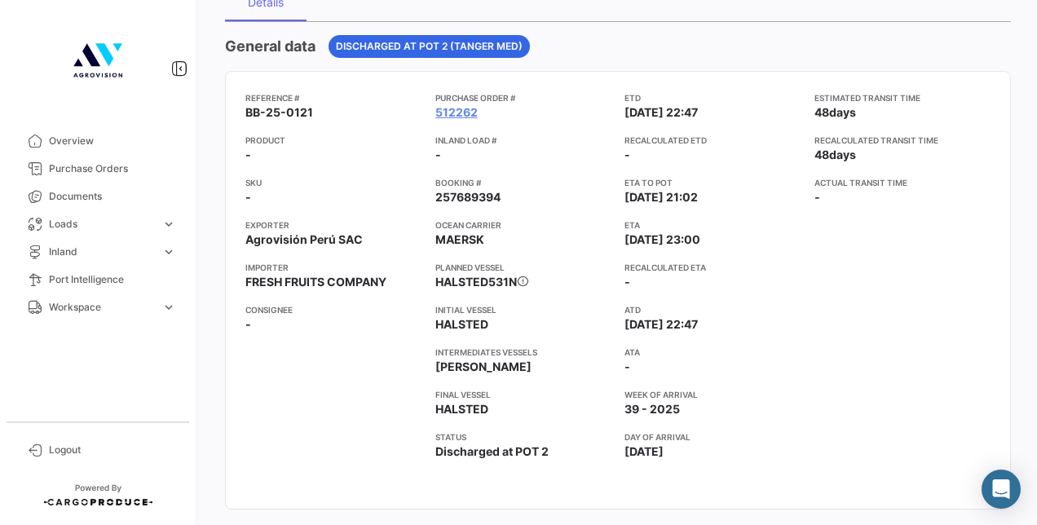
drag, startPoint x: 619, startPoint y: 95, endPoint x: 725, endPoint y: 106, distance: 105.8
click at [725, 106] on app-card-info-label "ETD [DATE] 22:47" at bounding box center [712, 105] width 177 height 29
click at [727, 112] on app-card-info-label "ETD [DATE] 22:47" at bounding box center [712, 105] width 177 height 29
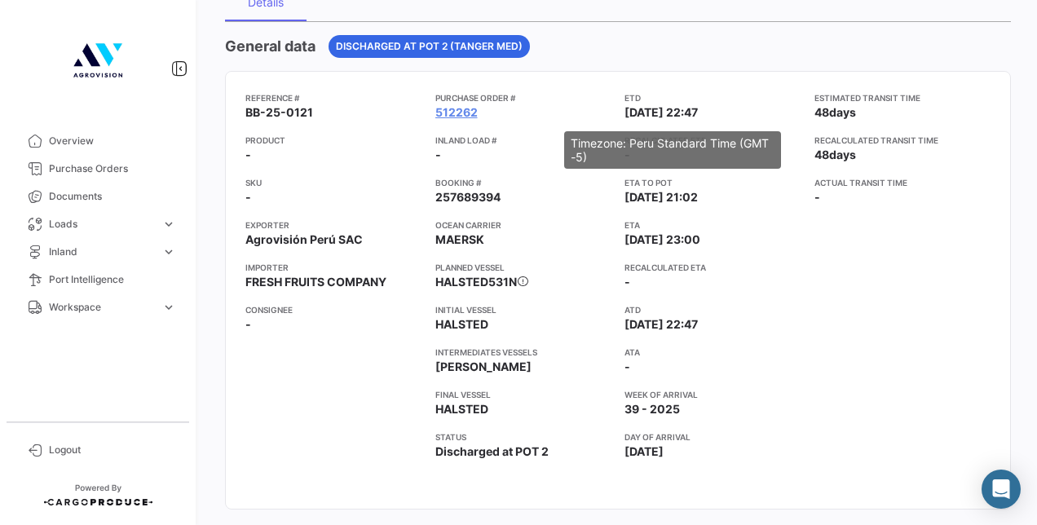
click at [698, 112] on span "[DATE] 22:47" at bounding box center [660, 112] width 73 height 16
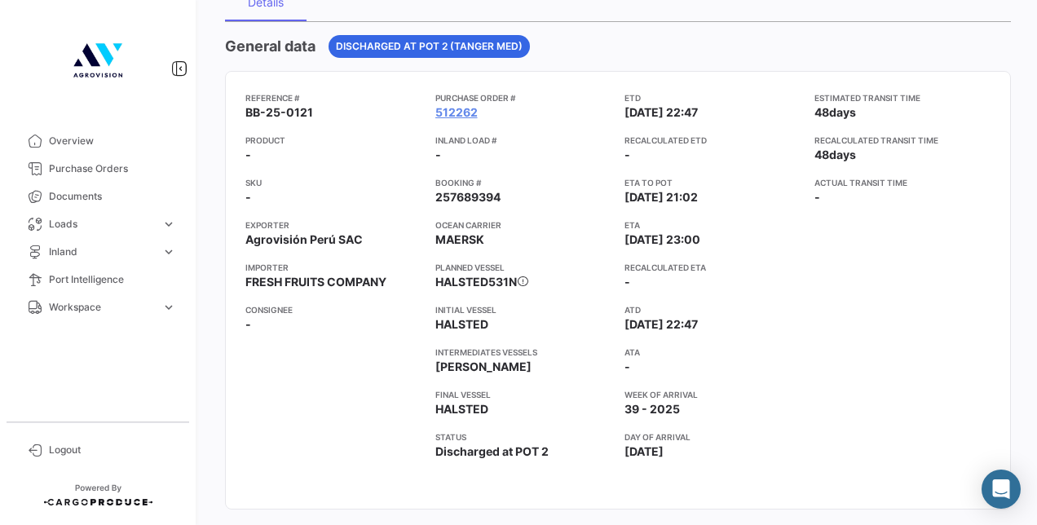
click at [319, 282] on span "FRESH FRUITS COMPANY" at bounding box center [315, 282] width 141 height 16
click at [373, 307] on app-card-info-title "Consignee" at bounding box center [333, 309] width 177 height 13
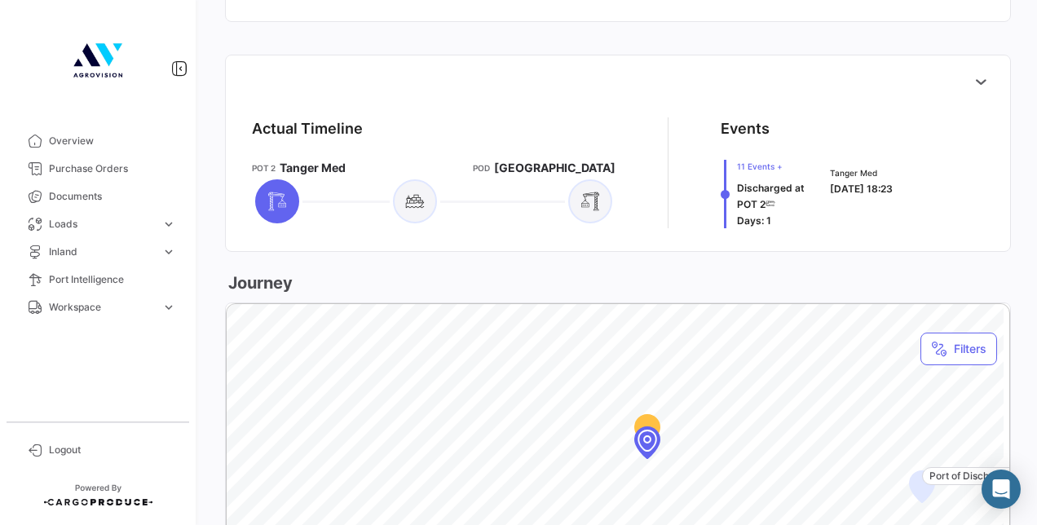
scroll to position [571, 0]
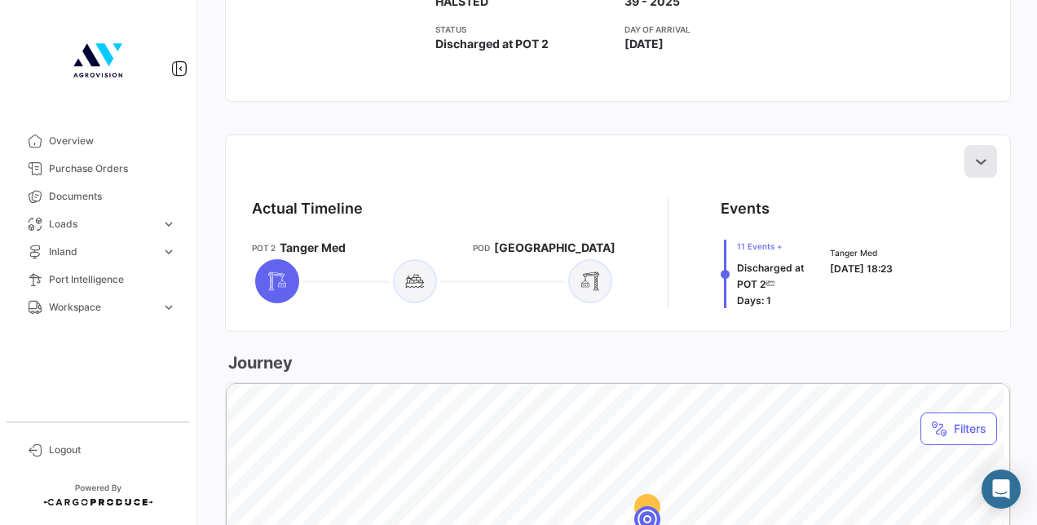
click at [972, 157] on icon at bounding box center [980, 161] width 16 height 16
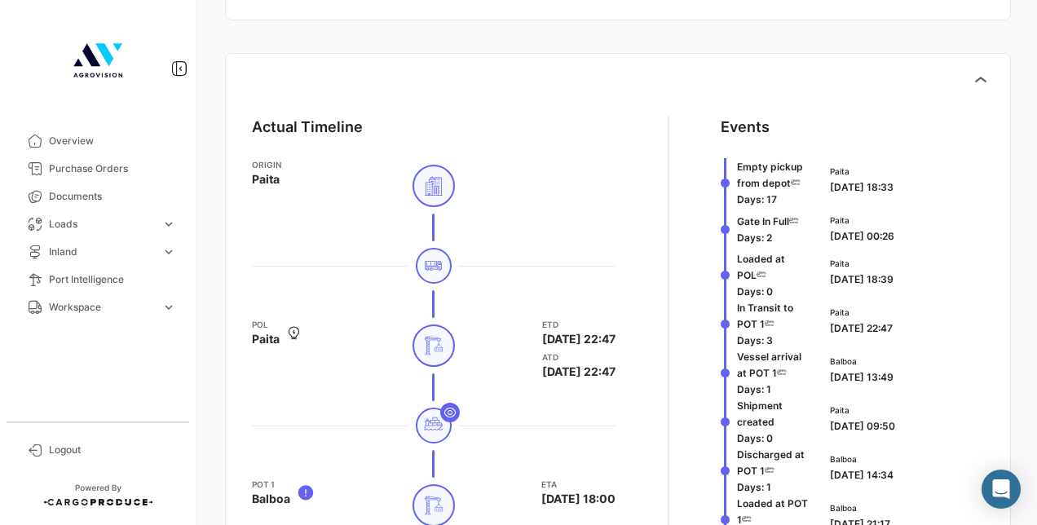
scroll to position [734, 0]
